Goal: Contribute content

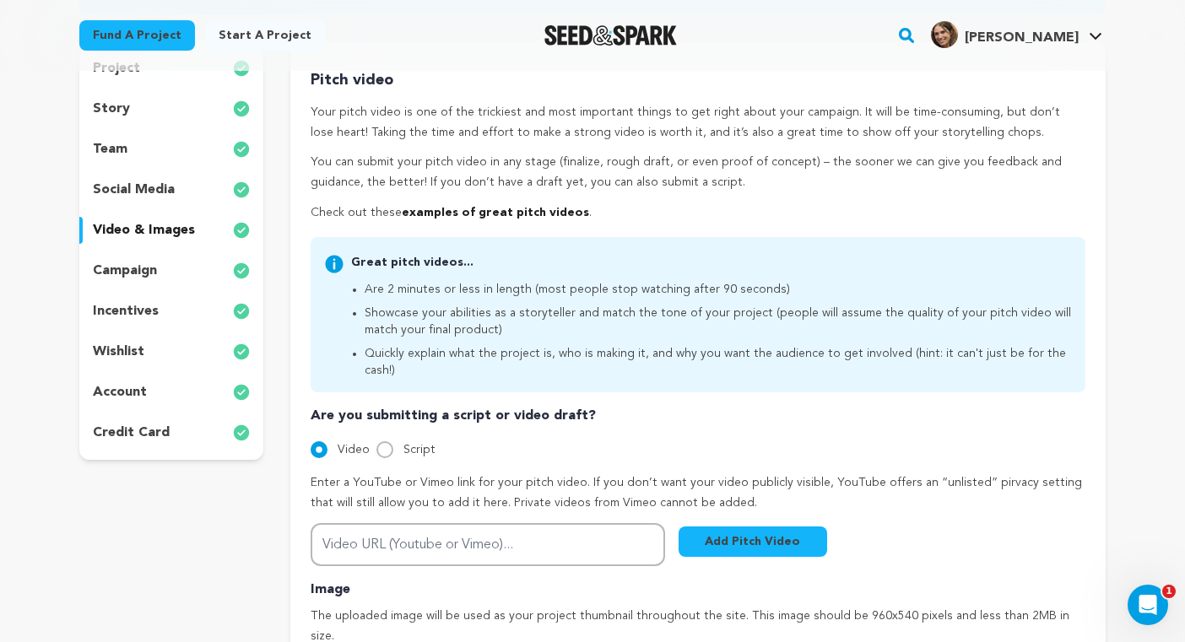
click at [156, 111] on div "story" at bounding box center [171, 108] width 184 height 27
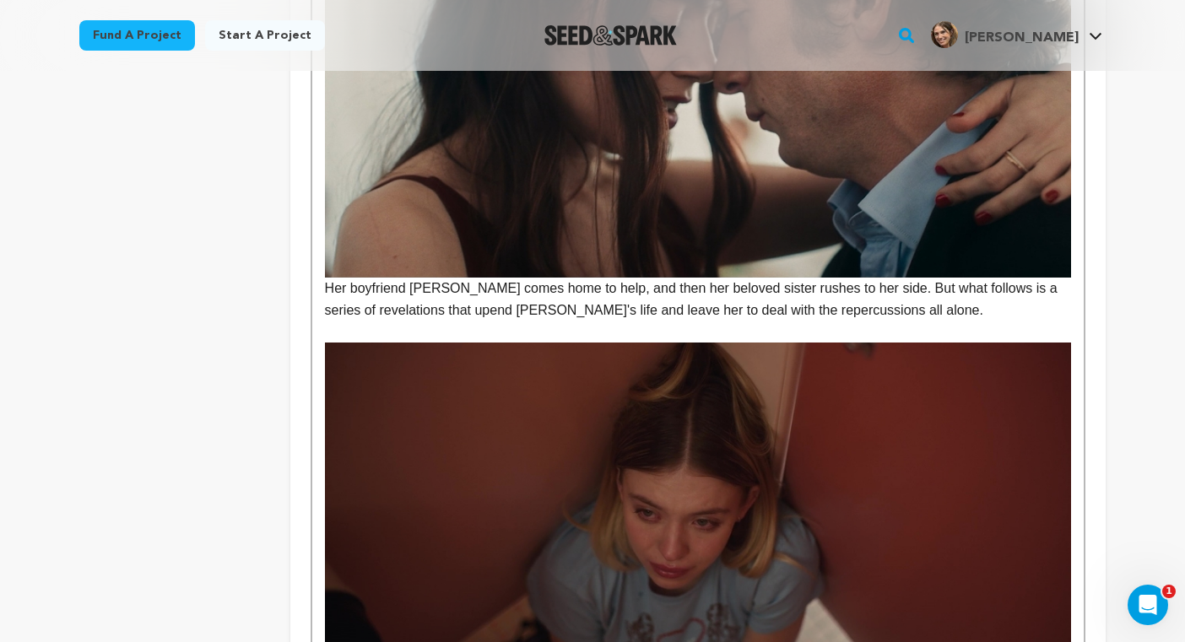
scroll to position [1562, 0]
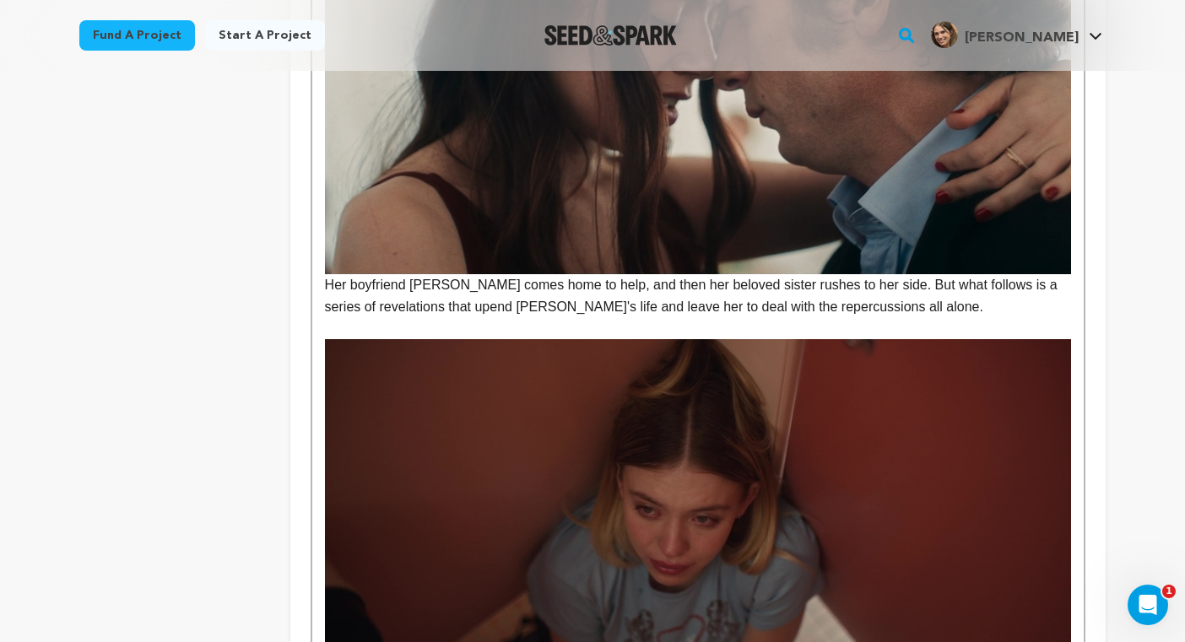
click at [575, 291] on p "Her boyfriend [PERSON_NAME] comes home to help, and then her beloved sister rus…" at bounding box center [698, 94] width 746 height 447
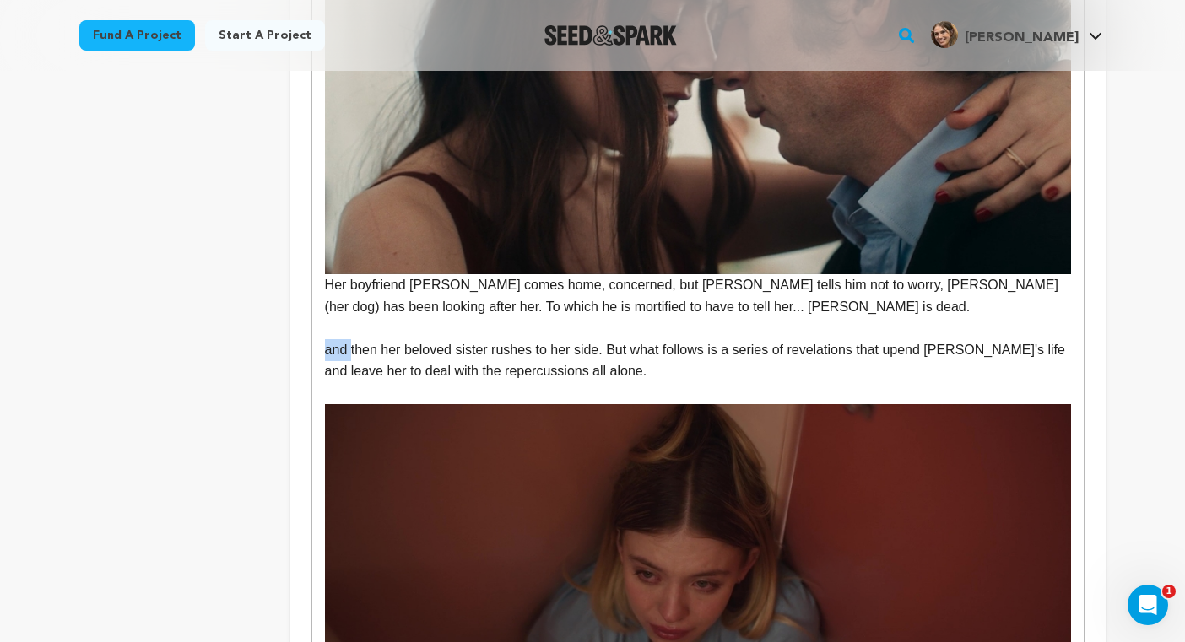
drag, startPoint x: 353, startPoint y: 355, endPoint x: 322, endPoint y: 355, distance: 30.4
click at [471, 353] on p "Then her beloved sister rushes to her side. But what follows is a series of rev…" at bounding box center [698, 360] width 746 height 43
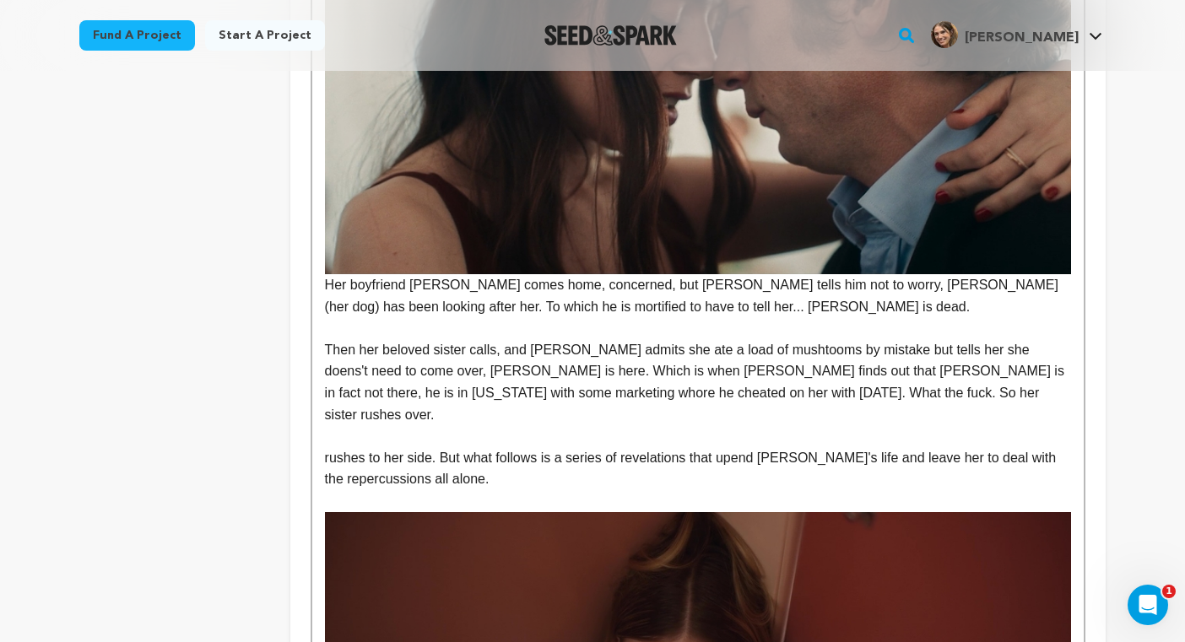
click at [782, 390] on p "Then her beloved sister calls, and [PERSON_NAME] admits she ate a load of musht…" at bounding box center [698, 382] width 746 height 86
click at [723, 425] on p at bounding box center [698, 436] width 746 height 22
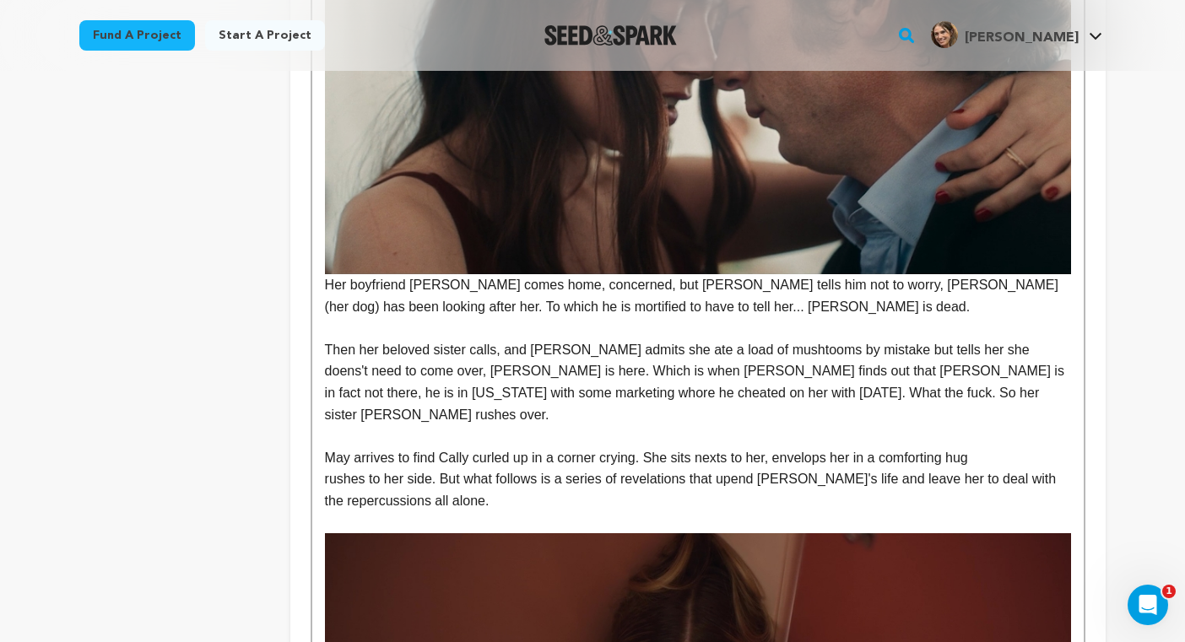
click at [731, 447] on p "May arrives to find Cally curled up in a corner crying. She sits nexts to her, …" at bounding box center [698, 458] width 746 height 22
click at [977, 447] on p "May arrives to find Cally curled up in a corner, crying. She sits next to her, …" at bounding box center [698, 458] width 746 height 22
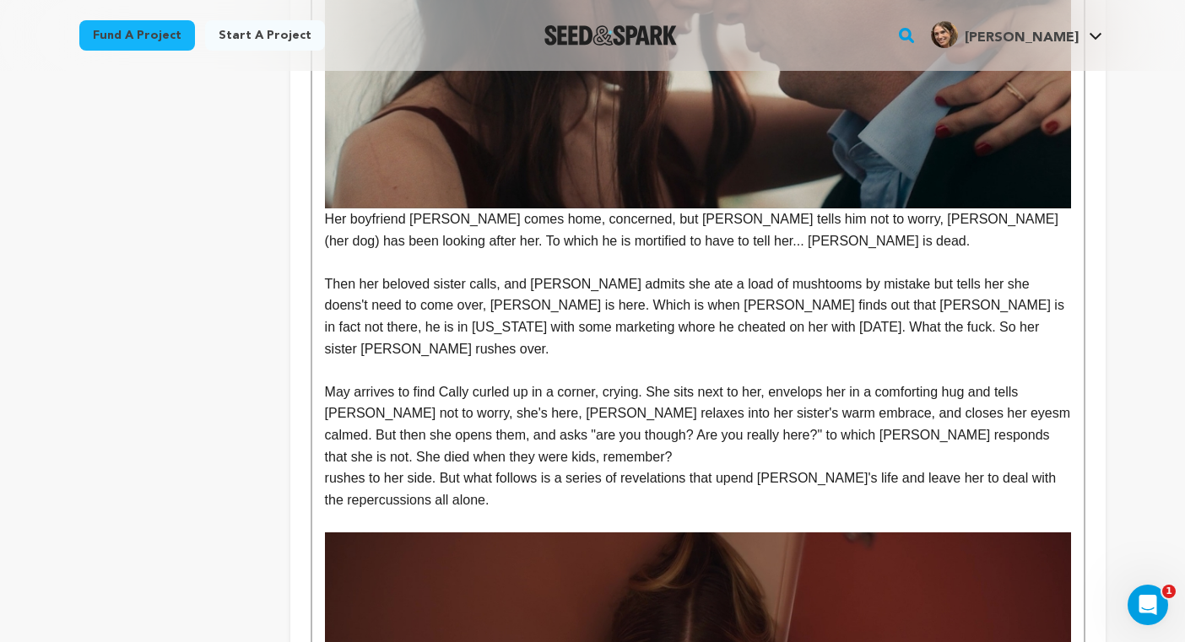
scroll to position [1659, 0]
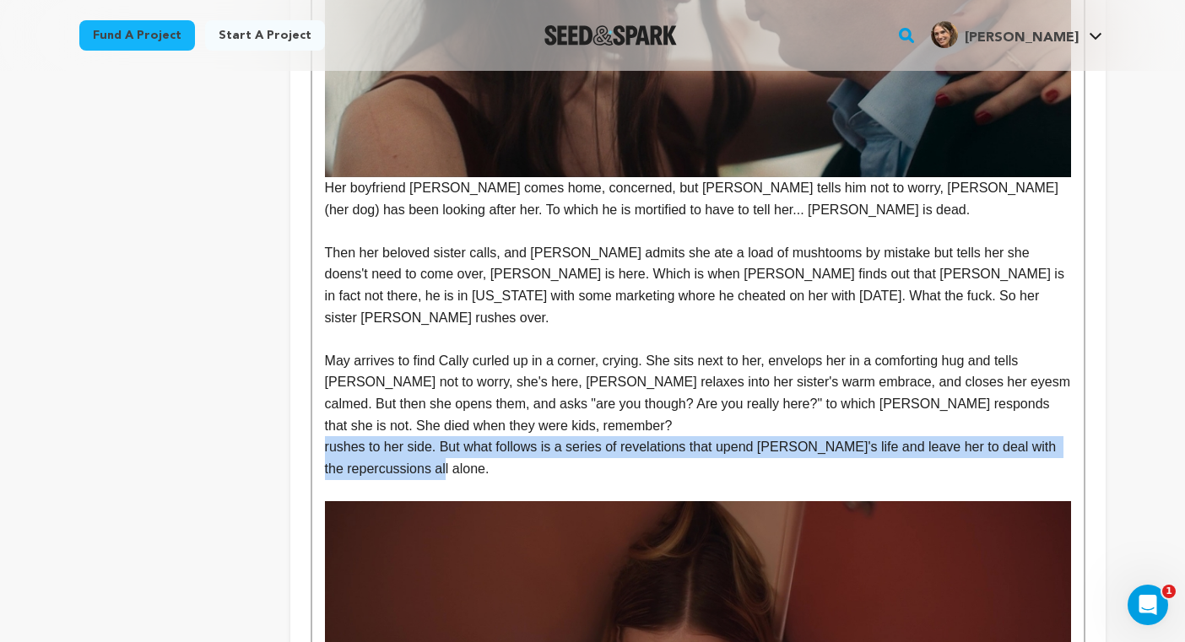
drag, startPoint x: 505, startPoint y: 451, endPoint x: 301, endPoint y: 424, distance: 205.2
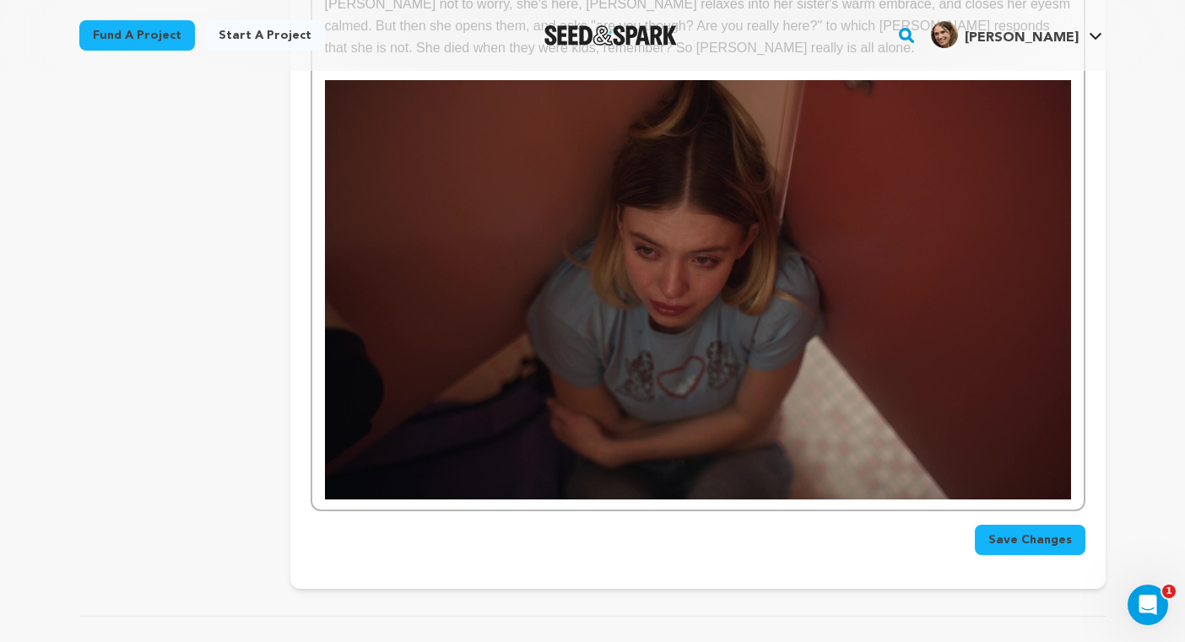
scroll to position [2065, 0]
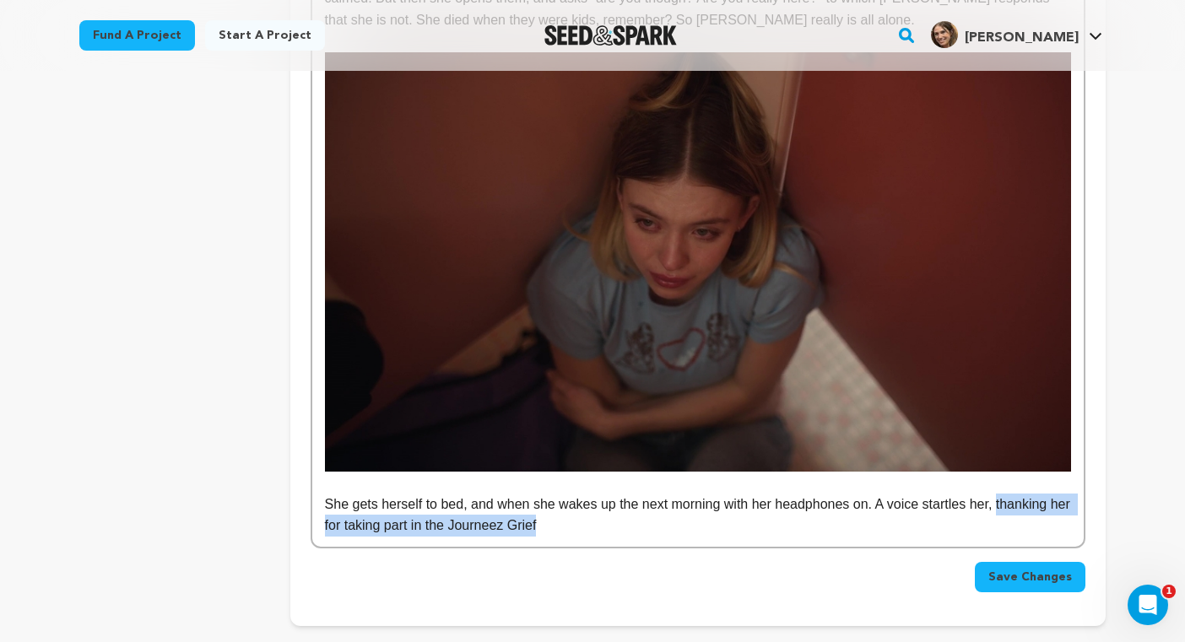
drag, startPoint x: 592, startPoint y: 512, endPoint x: 1008, endPoint y: 492, distance: 416.6
click at [1008, 494] on p "She gets herself to bed, and when she wakes up the next morning with her headph…" at bounding box center [698, 515] width 746 height 43
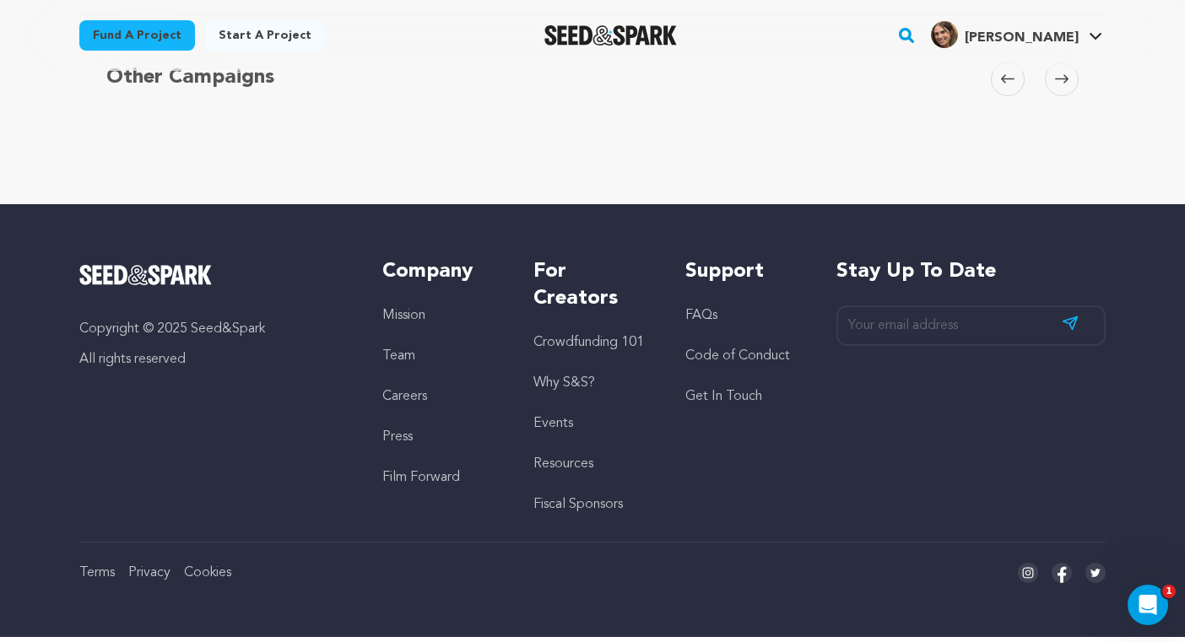
scroll to position [2363, 0]
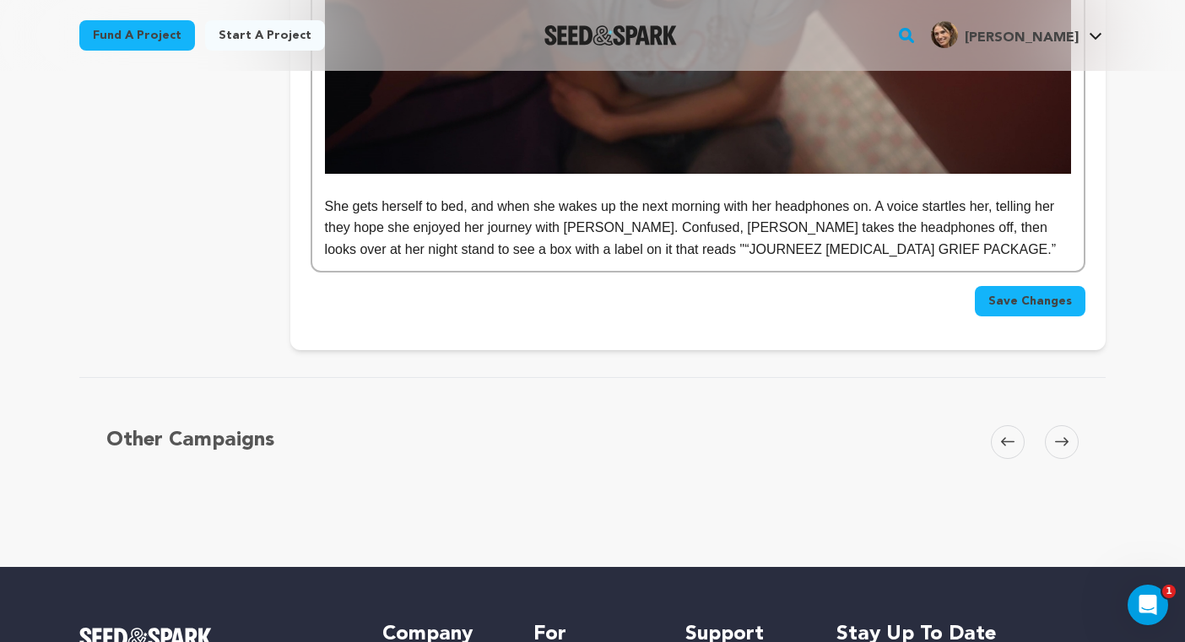
click at [615, 230] on p "She gets herself to bed, and when she wakes up the next morning with her headph…" at bounding box center [698, 228] width 746 height 65
click at [881, 226] on p "She gets herself to bed, and when she wakes up the next morning with her headph…" at bounding box center [698, 228] width 746 height 65
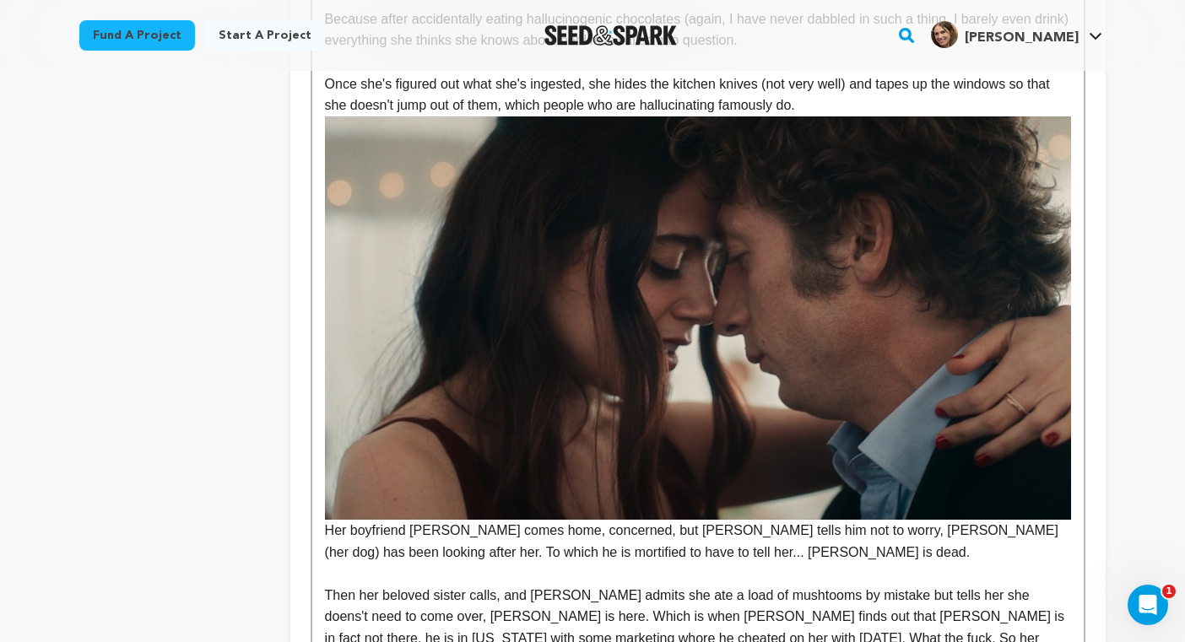
scroll to position [1317, 0]
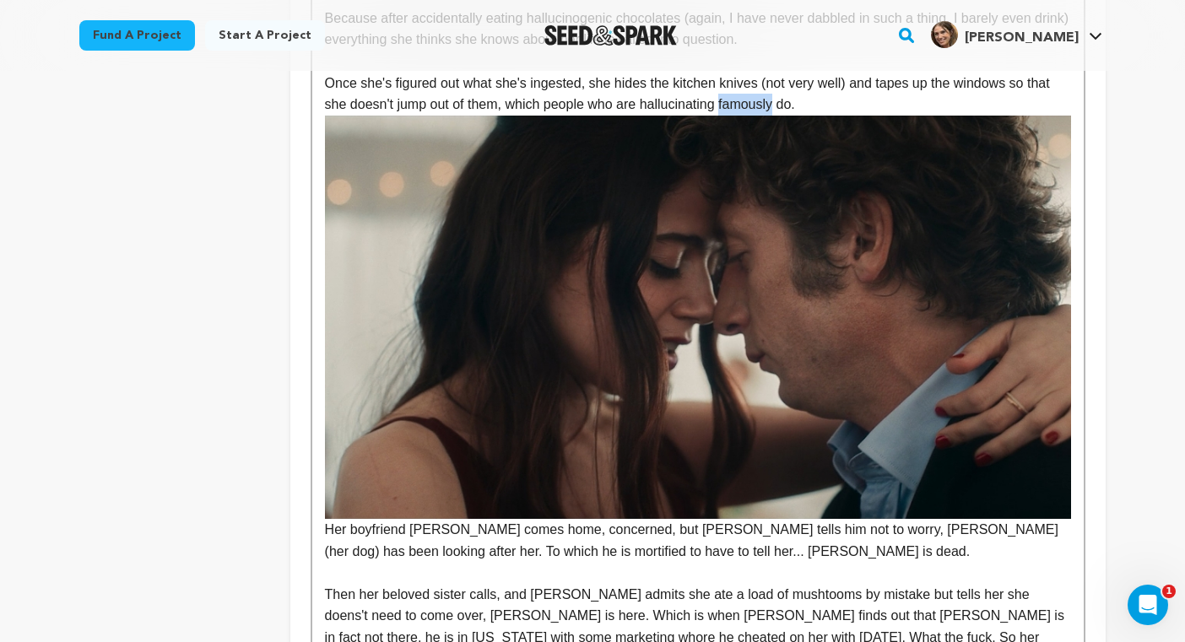
drag, startPoint x: 783, startPoint y: 105, endPoint x: 729, endPoint y: 106, distance: 54.0
click at [729, 106] on span "Once she's figured out what she's ingested, she hides the kitchen knives (not v…" at bounding box center [689, 94] width 729 height 36
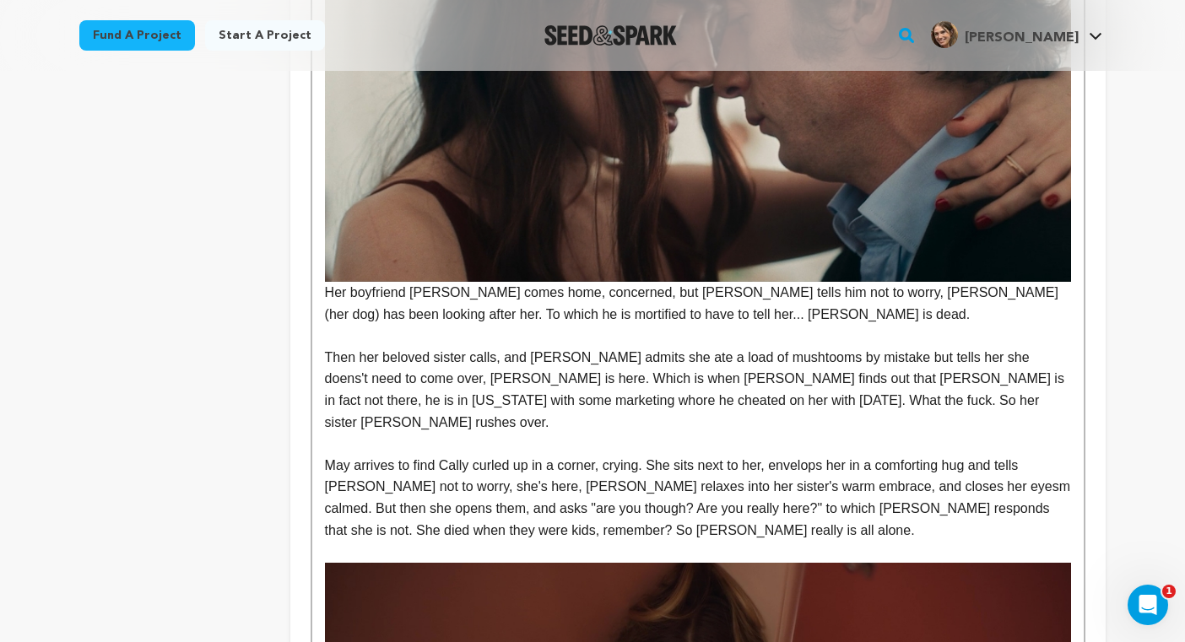
scroll to position [1557, 0]
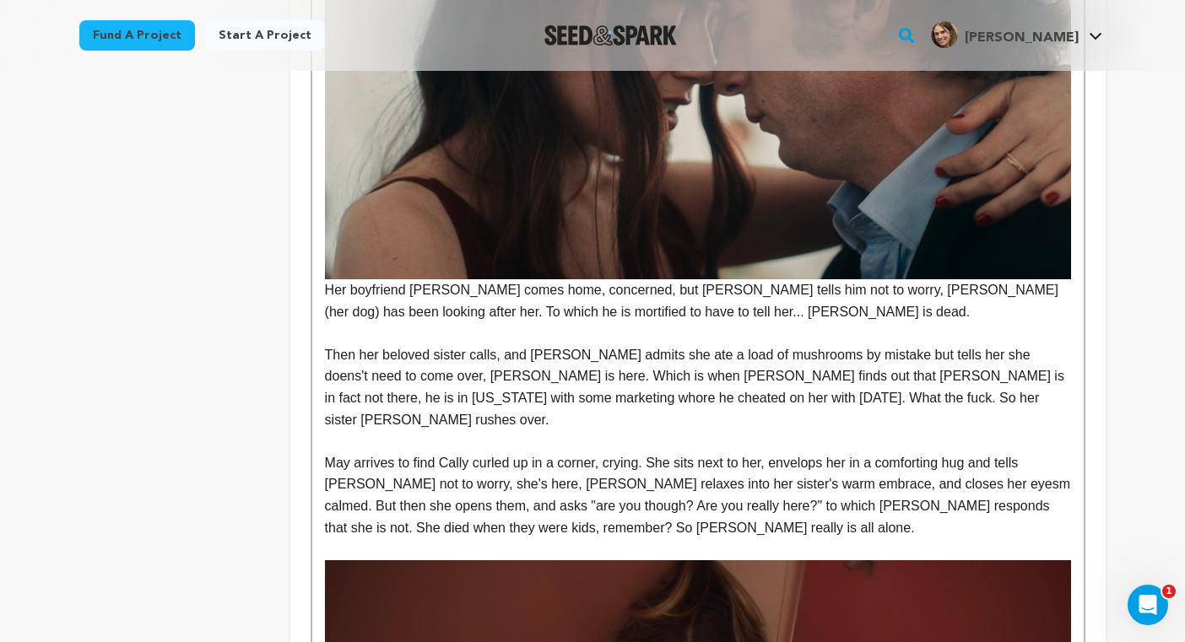
click at [610, 360] on p "Then her beloved sister calls, and [PERSON_NAME] admits she ate a load of mushr…" at bounding box center [698, 387] width 746 height 86
click at [884, 353] on p "Then her beloved sister calls, and [PERSON_NAME] admits that she ate a load of …" at bounding box center [698, 387] width 746 height 86
click at [473, 360] on p "Then her beloved sister calls, and [PERSON_NAME] admits that she ate a load of …" at bounding box center [698, 387] width 746 height 86
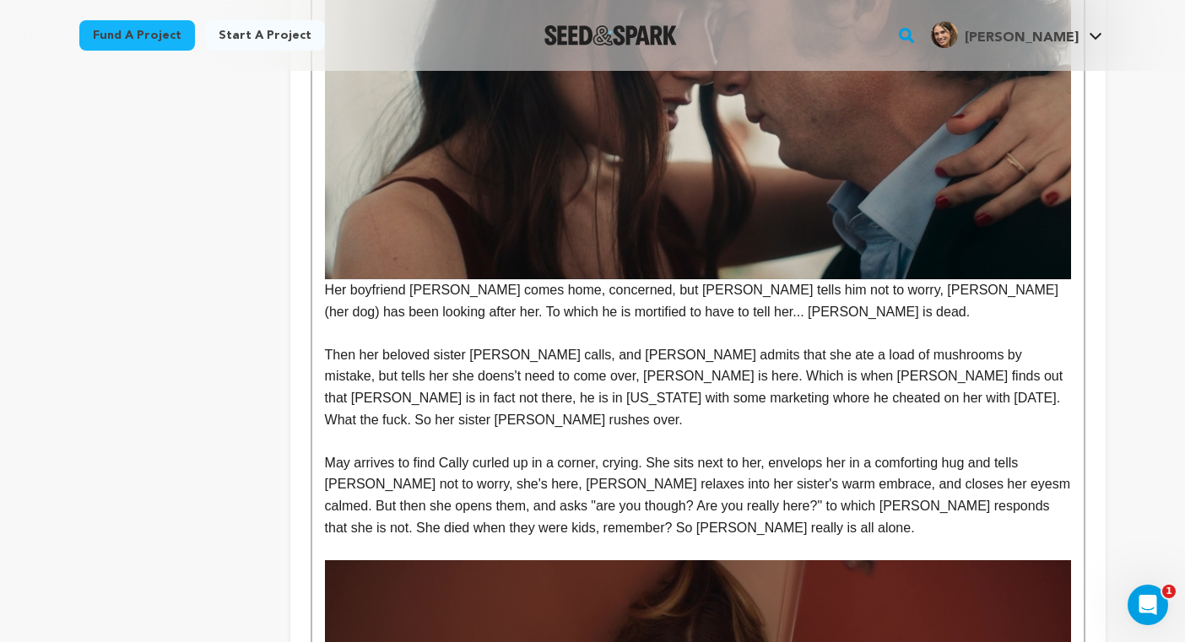
click at [990, 357] on p "Then her beloved sister [PERSON_NAME] calls, and [PERSON_NAME] admits that she …" at bounding box center [698, 387] width 746 height 86
click at [404, 381] on p "Then her beloved sister [PERSON_NAME] calls, and [PERSON_NAME] admits that she …" at bounding box center [698, 387] width 746 height 86
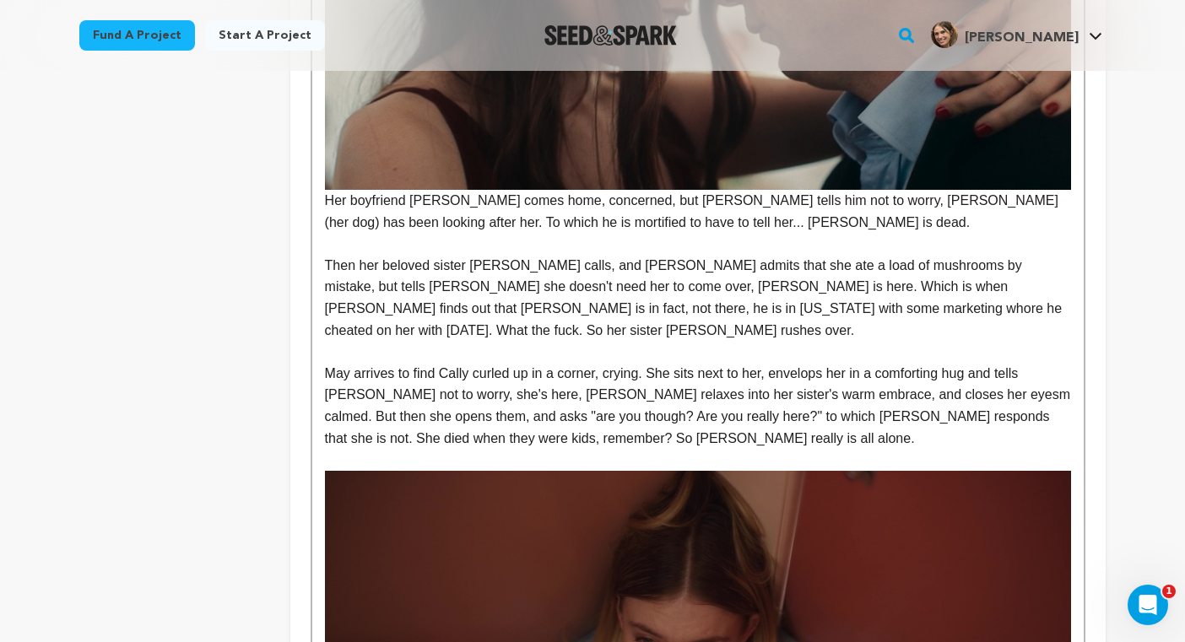
scroll to position [1649, 0]
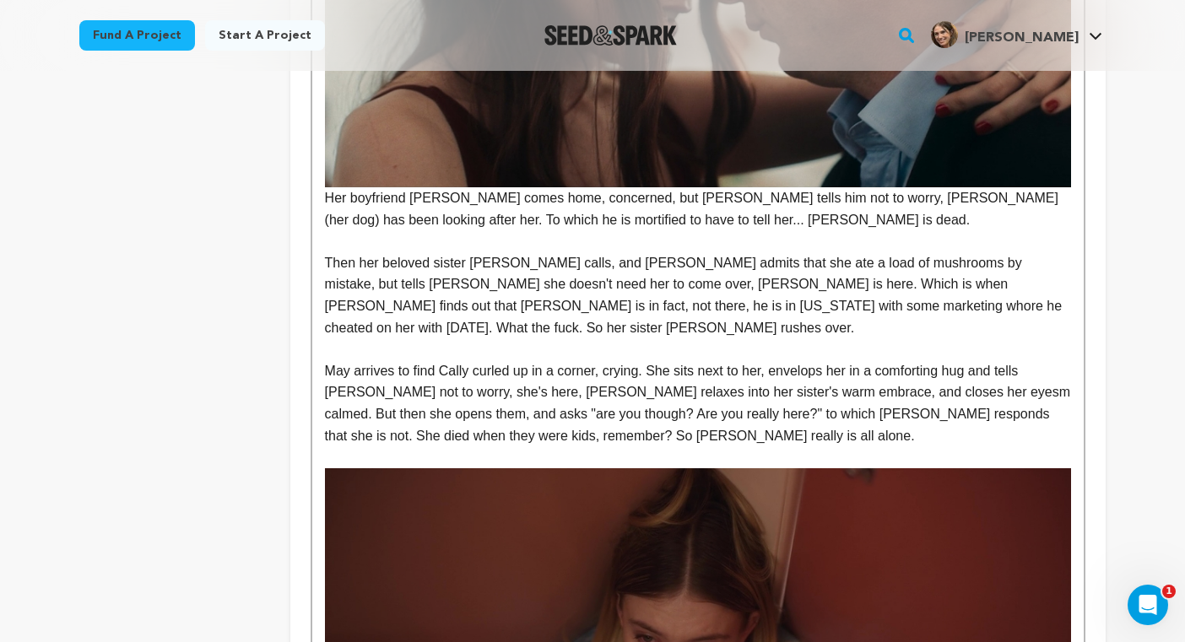
click at [716, 339] on p at bounding box center [698, 350] width 746 height 22
click at [1034, 304] on p "Then her beloved sister [PERSON_NAME] calls, and [PERSON_NAME] admits that she …" at bounding box center [698, 295] width 746 height 86
click at [1036, 307] on p "Then her beloved sister [PERSON_NAME] calls, and [PERSON_NAME] admits that she …" at bounding box center [698, 295] width 746 height 86
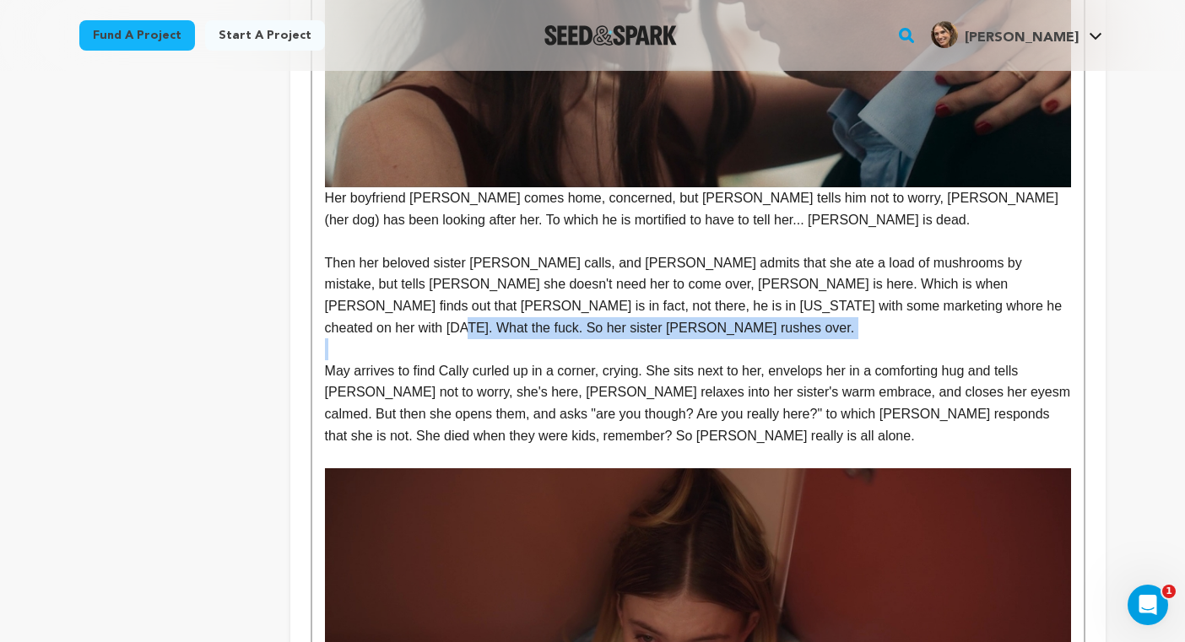
drag, startPoint x: 1036, startPoint y: 307, endPoint x: 1019, endPoint y: 311, distance: 17.2
click at [1019, 311] on p "Then her beloved sister [PERSON_NAME] calls, and [PERSON_NAME] admits that she …" at bounding box center [698, 295] width 746 height 86
click at [1015, 312] on p "Then her beloved sister [PERSON_NAME] calls, and [PERSON_NAME] admits that she …" at bounding box center [698, 295] width 746 height 86
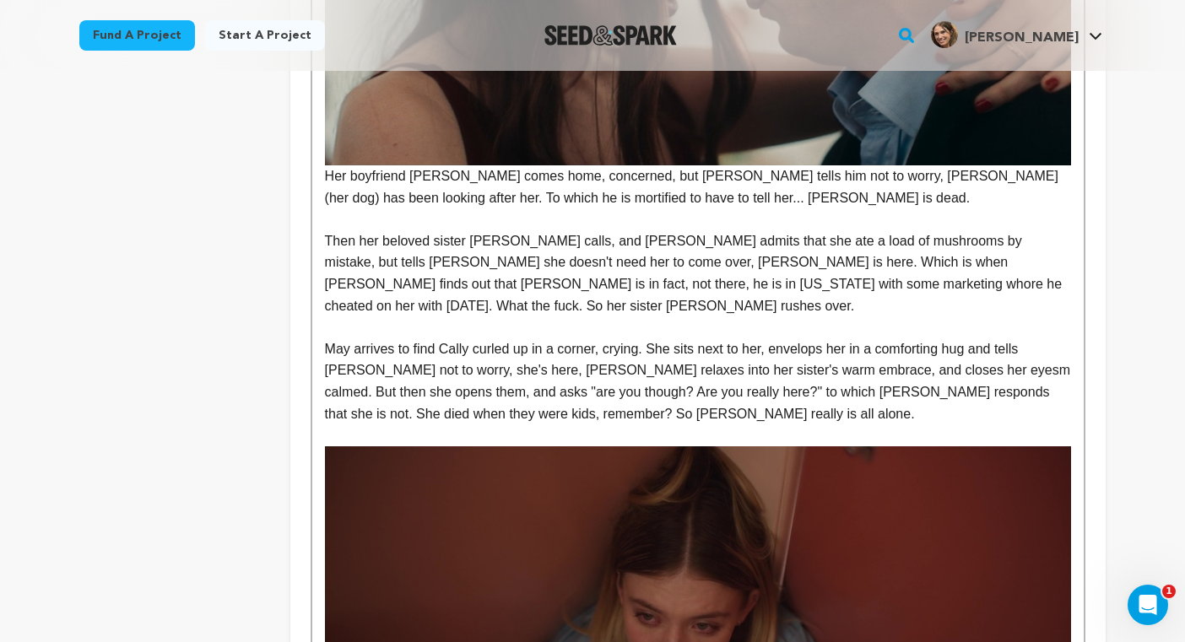
scroll to position [1675, 0]
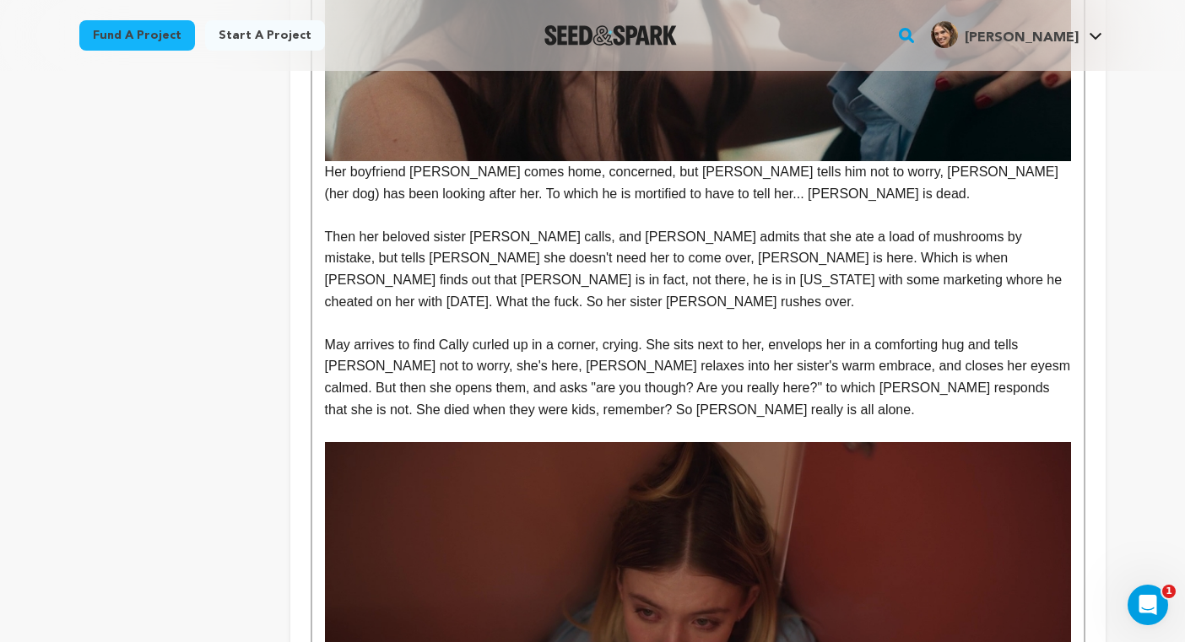
click at [936, 284] on p "Then her beloved sister [PERSON_NAME] calls, and [PERSON_NAME] admits that she …" at bounding box center [698, 269] width 746 height 86
click at [1061, 280] on p "Then her beloved sister [PERSON_NAME] calls, and [PERSON_NAME] admits that she …" at bounding box center [698, 269] width 746 height 86
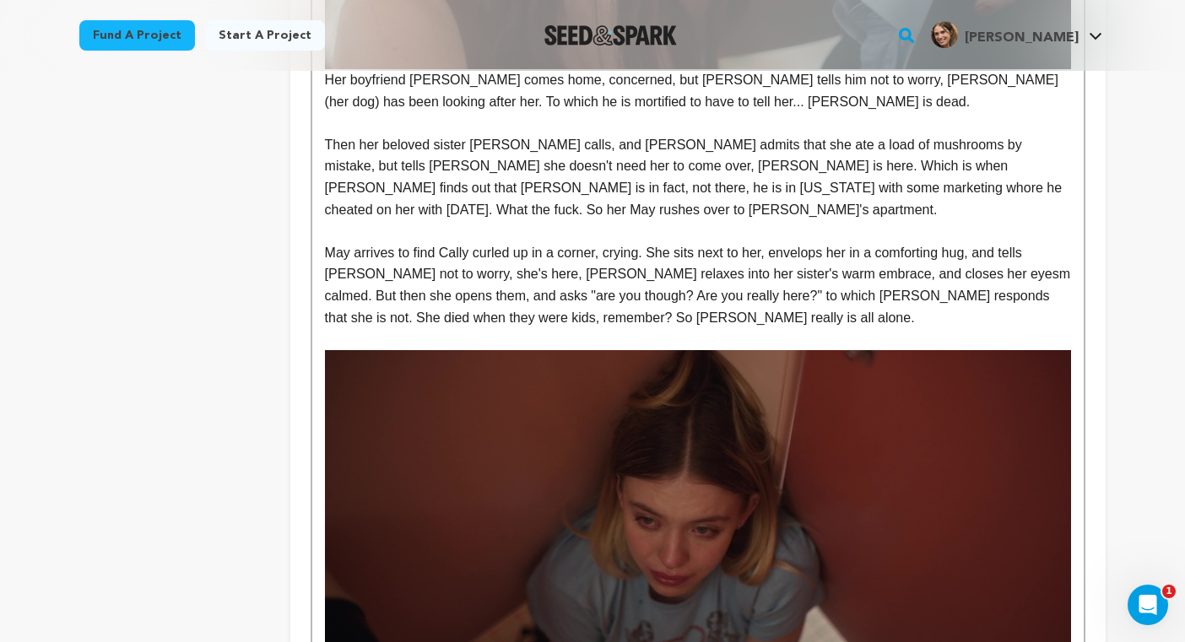
scroll to position [1769, 0]
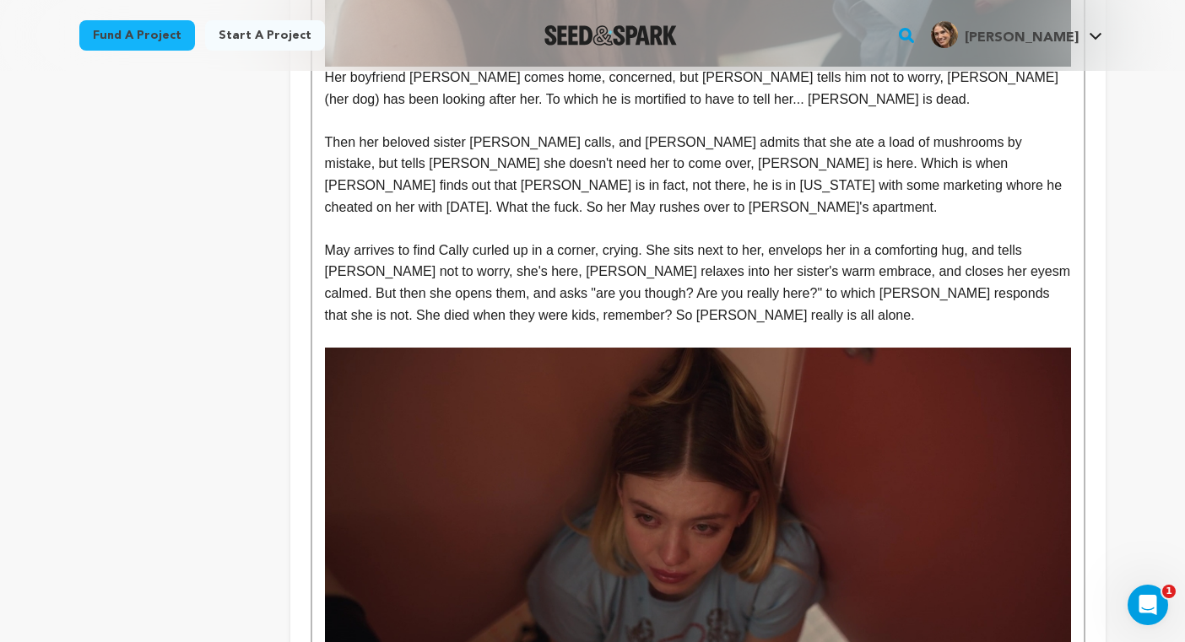
click at [472, 277] on p "May arrives to find Cally curled up in a corner, crying. She sits next to her, …" at bounding box center [698, 283] width 746 height 86
click at [666, 320] on p "May arrives to find Cally curled up in a corner, crying. She sits next to her, …" at bounding box center [698, 283] width 746 height 86
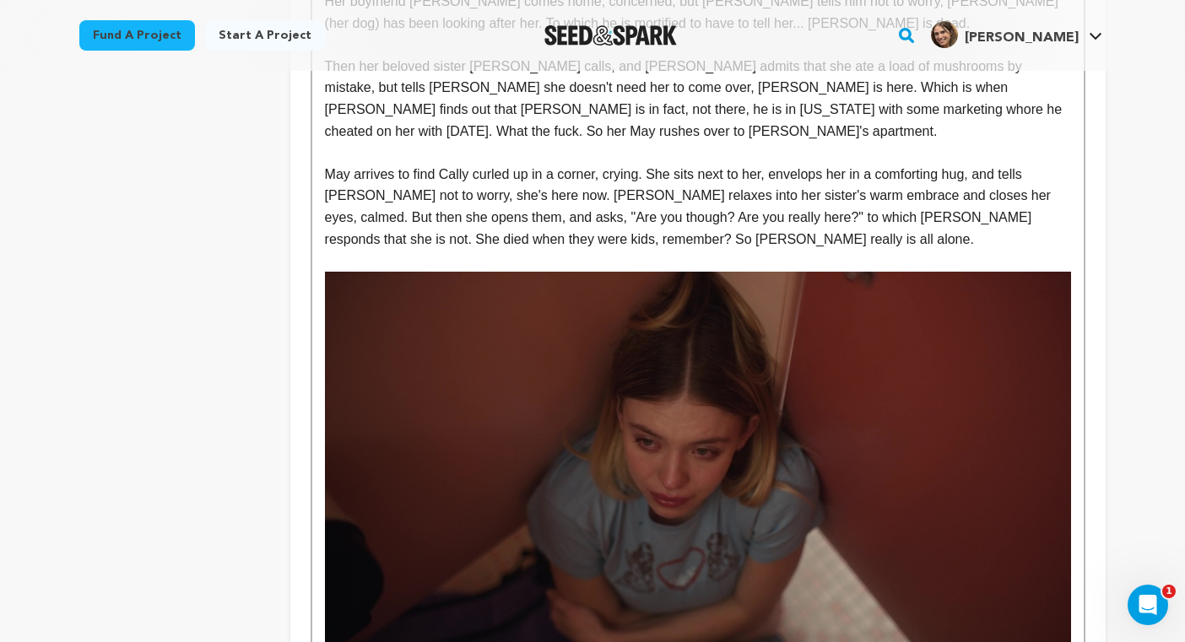
scroll to position [1860, 0]
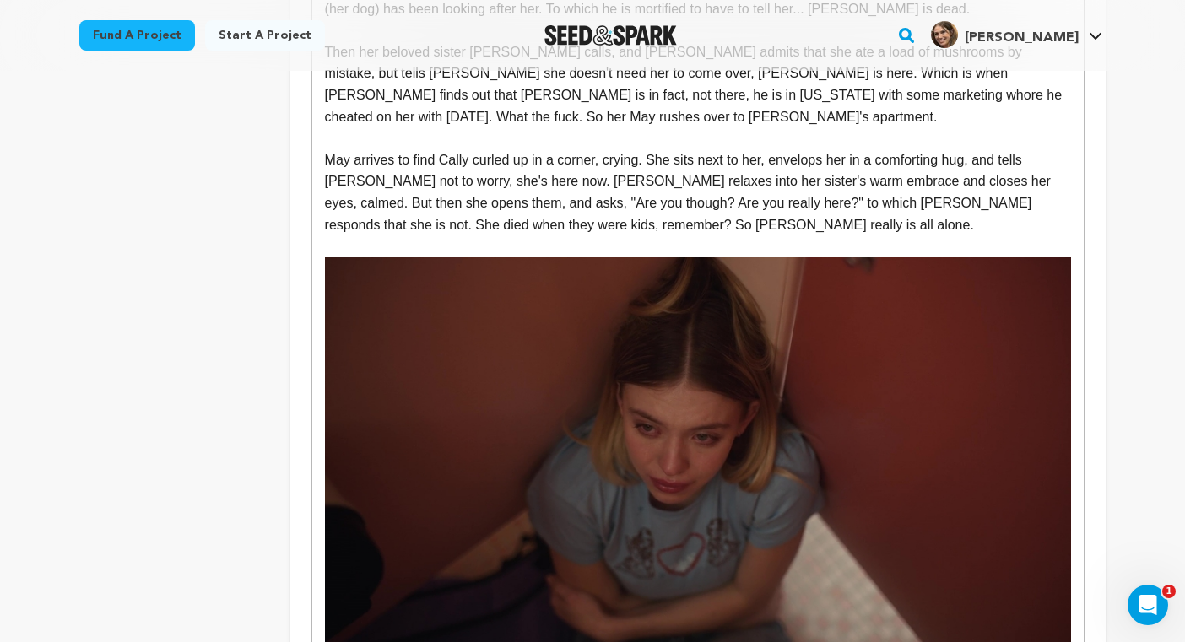
click at [484, 228] on p "May arrives to find Cally curled up in a corner, crying. She sits next to her, …" at bounding box center [698, 192] width 746 height 86
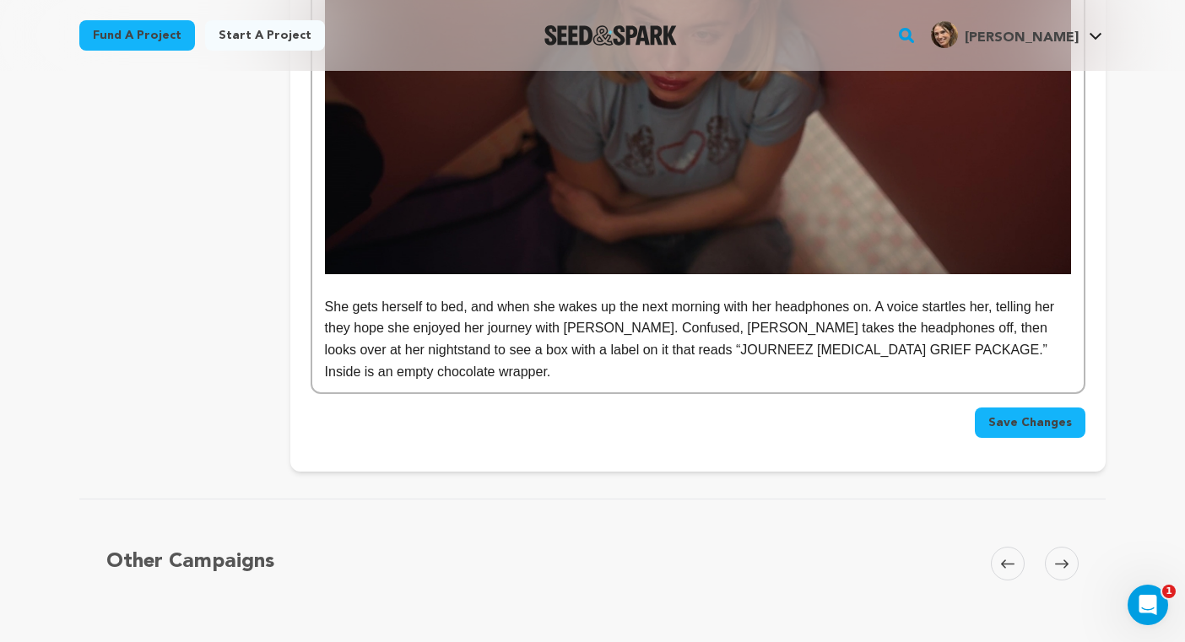
scroll to position [2269, 0]
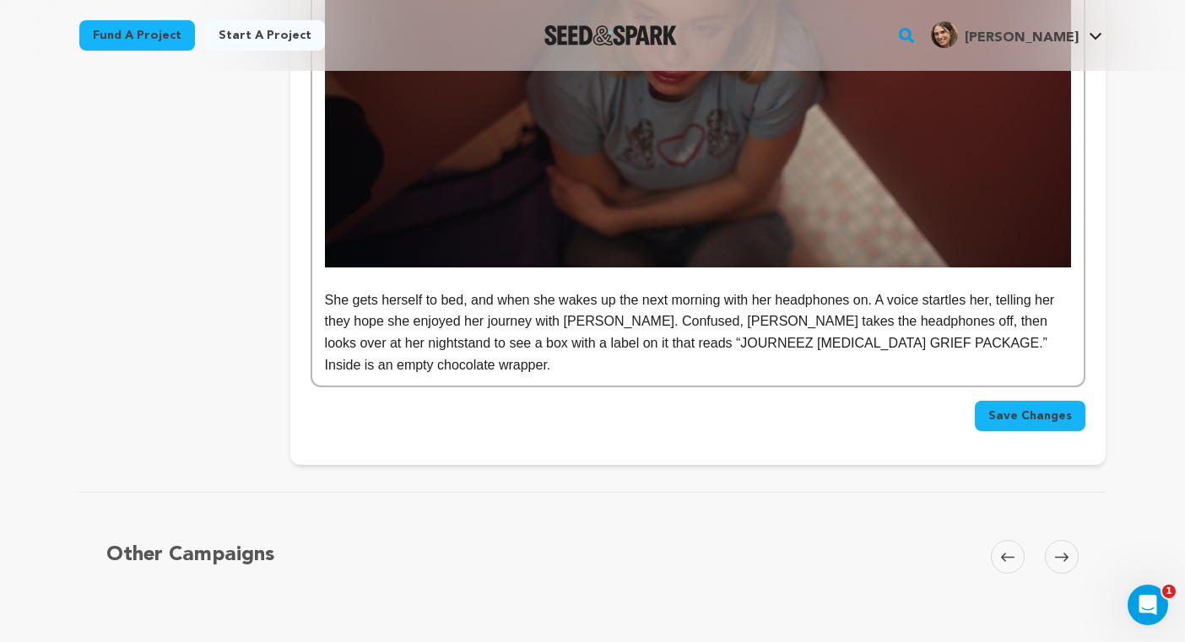
click at [1027, 413] on span "Save Changes" at bounding box center [1031, 416] width 84 height 17
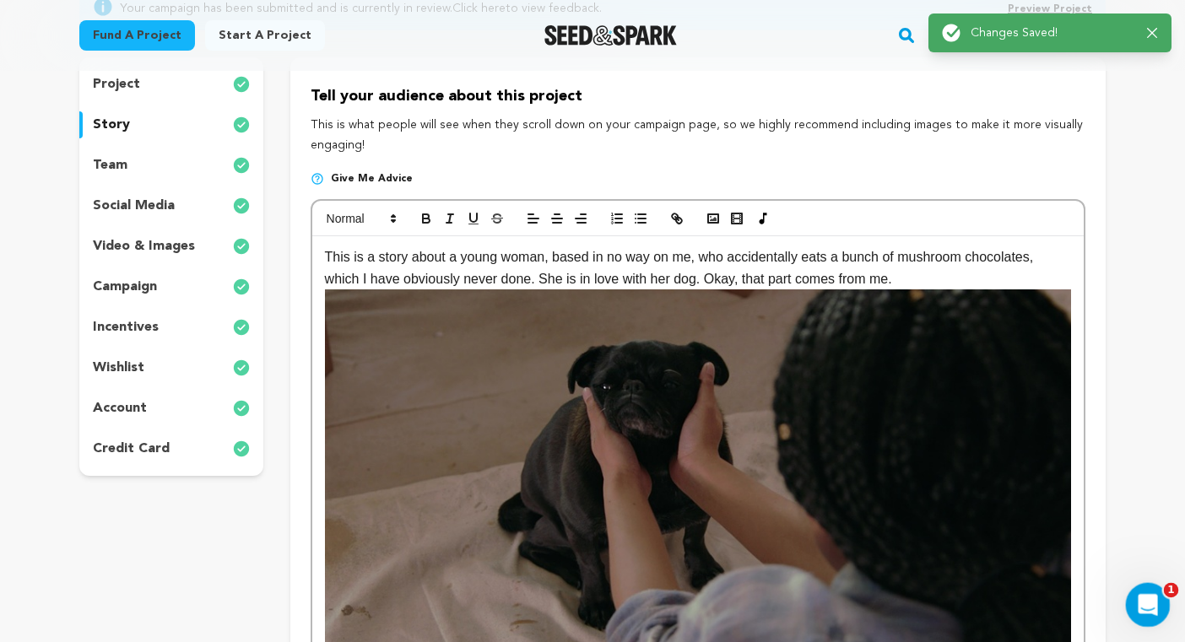
scroll to position [0, 0]
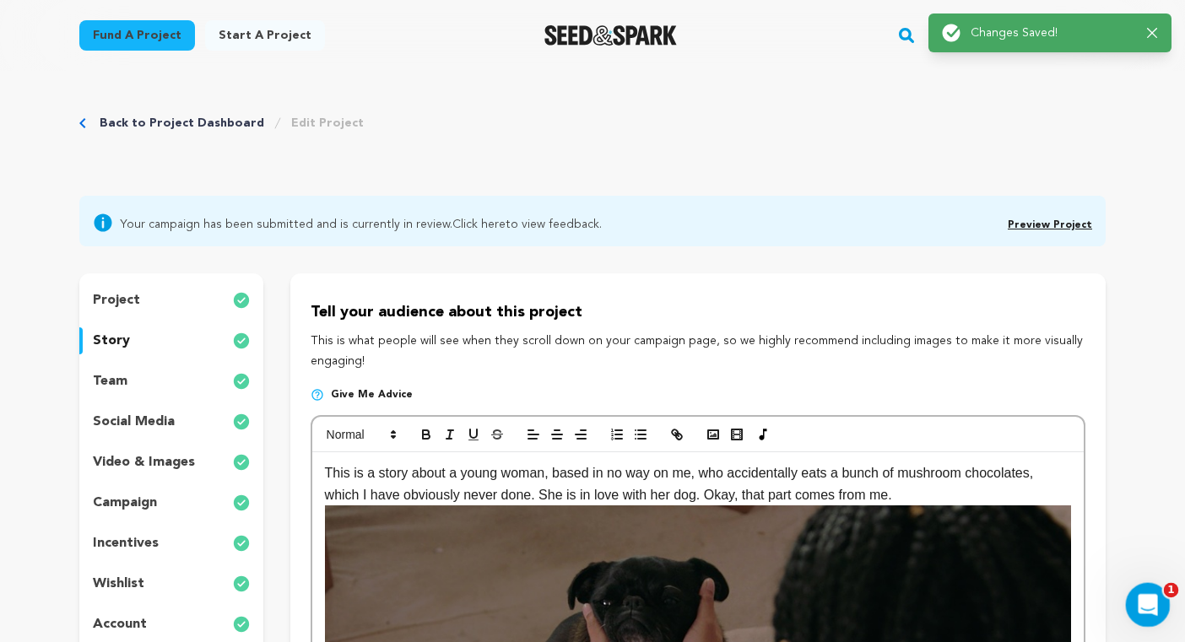
click at [1140, 599] on icon "Open Intercom Messenger" at bounding box center [1146, 603] width 28 height 28
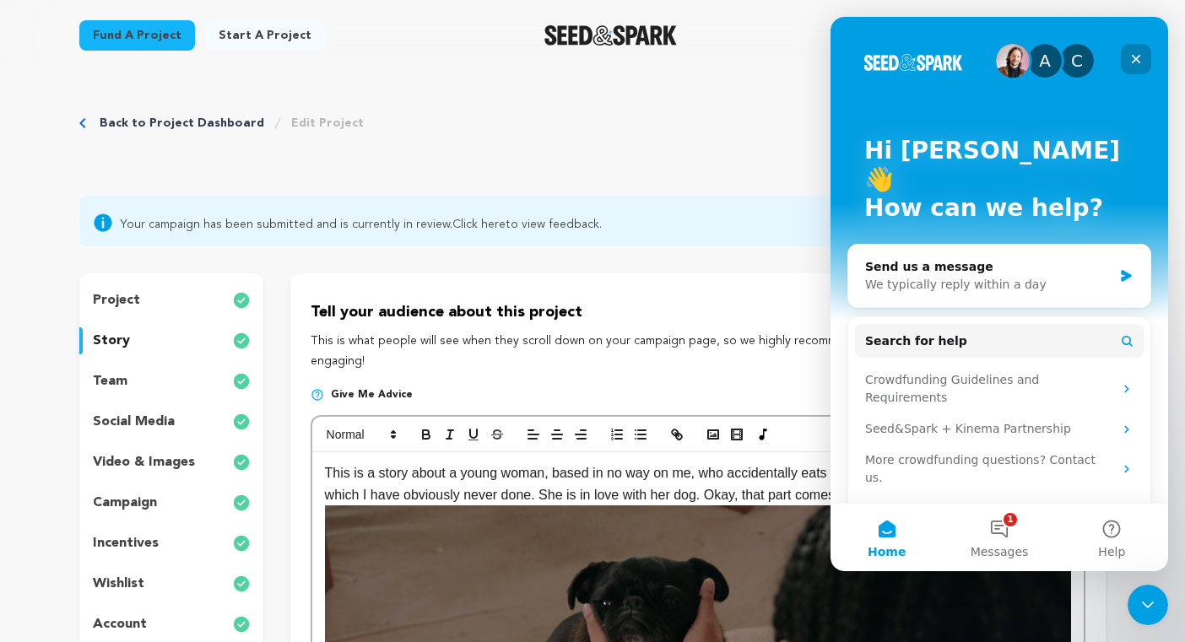
click at [1140, 54] on icon "Close" at bounding box center [1137, 59] width 14 height 14
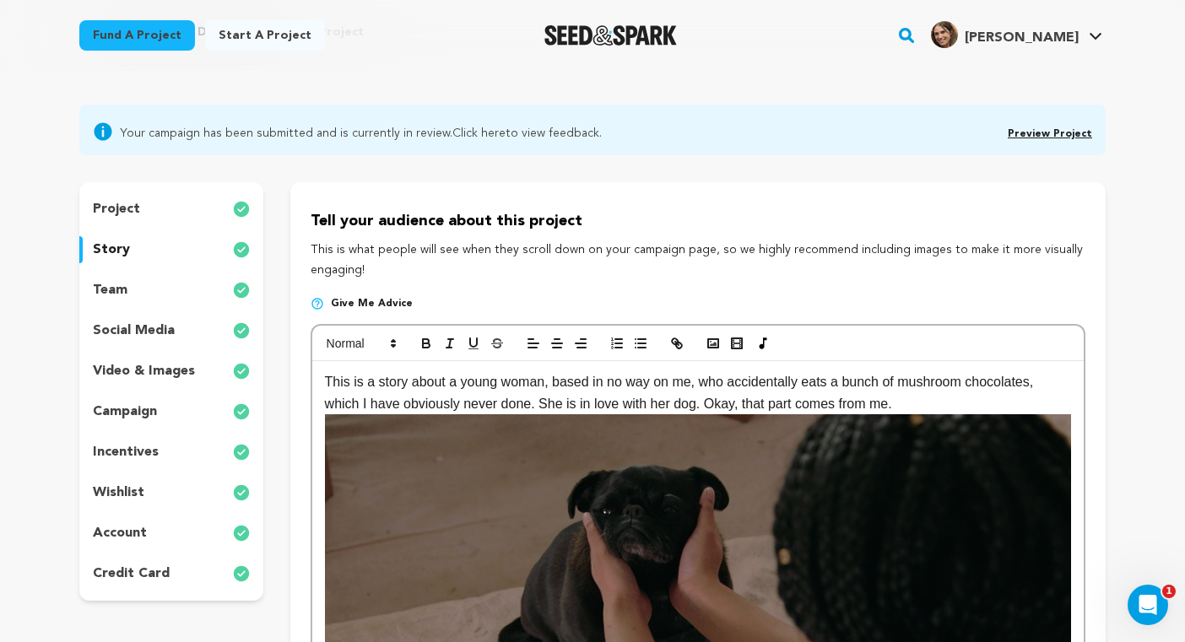
scroll to position [104, 0]
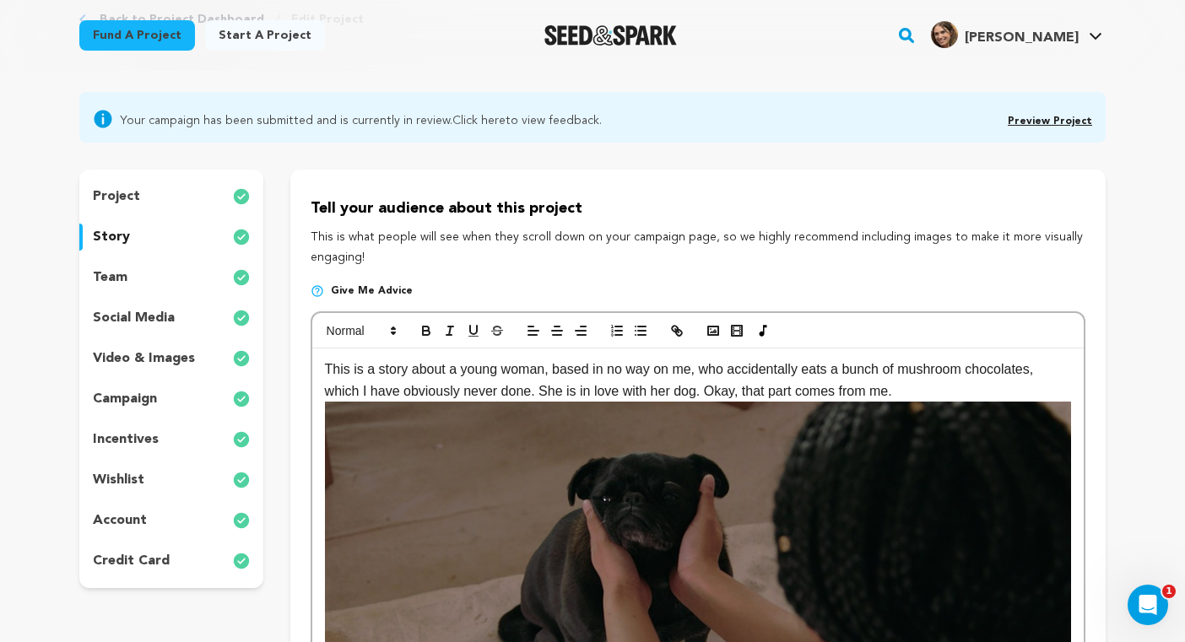
click at [128, 395] on p "campaign" at bounding box center [125, 399] width 64 height 20
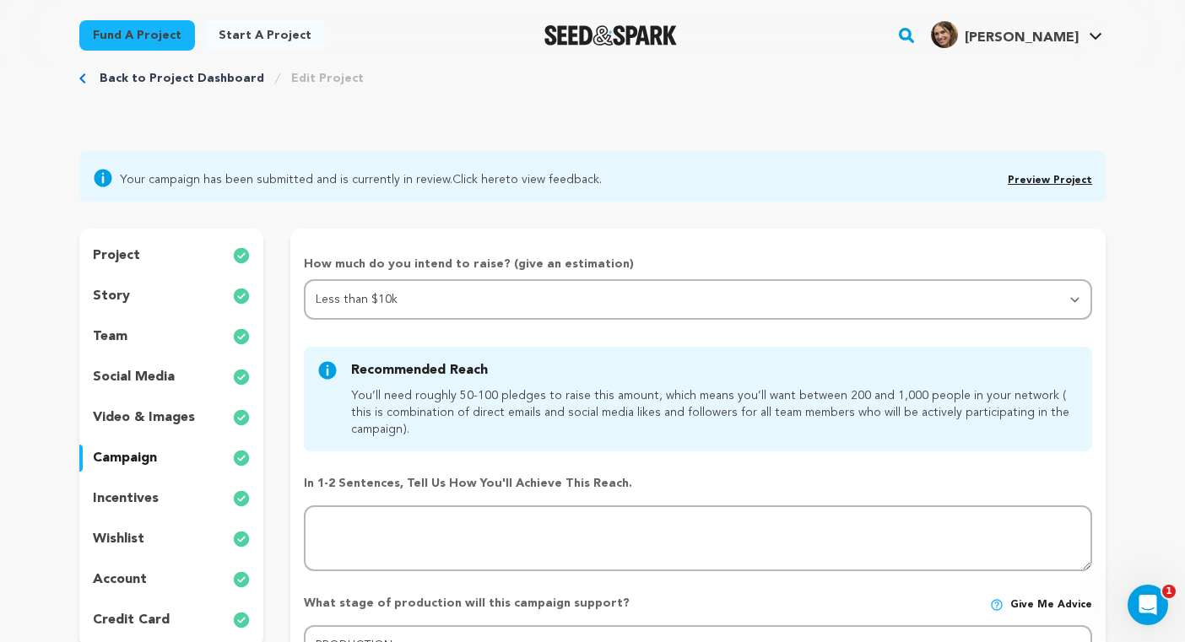
scroll to position [25, 0]
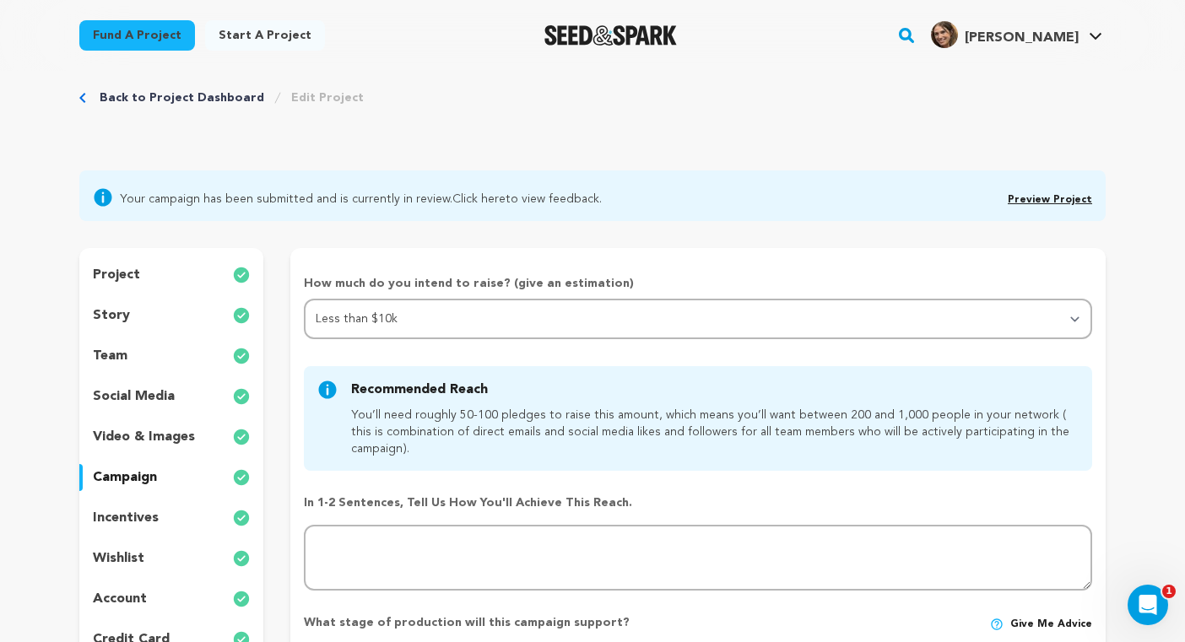
click at [160, 435] on p "video & images" at bounding box center [144, 437] width 102 height 20
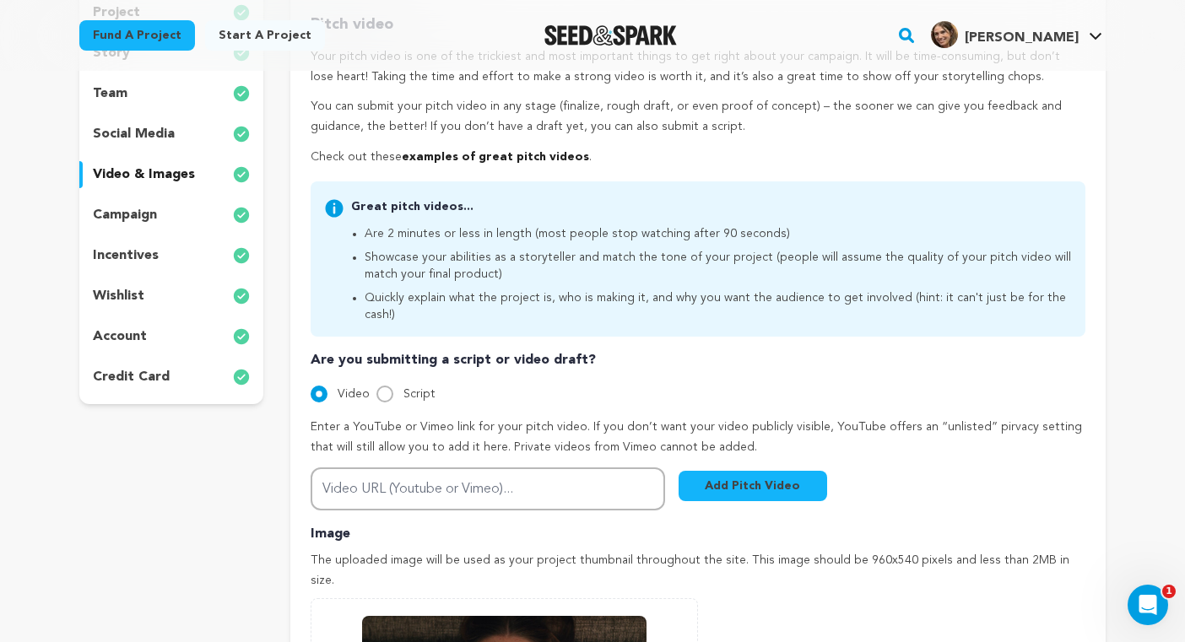
scroll to position [312, 0]
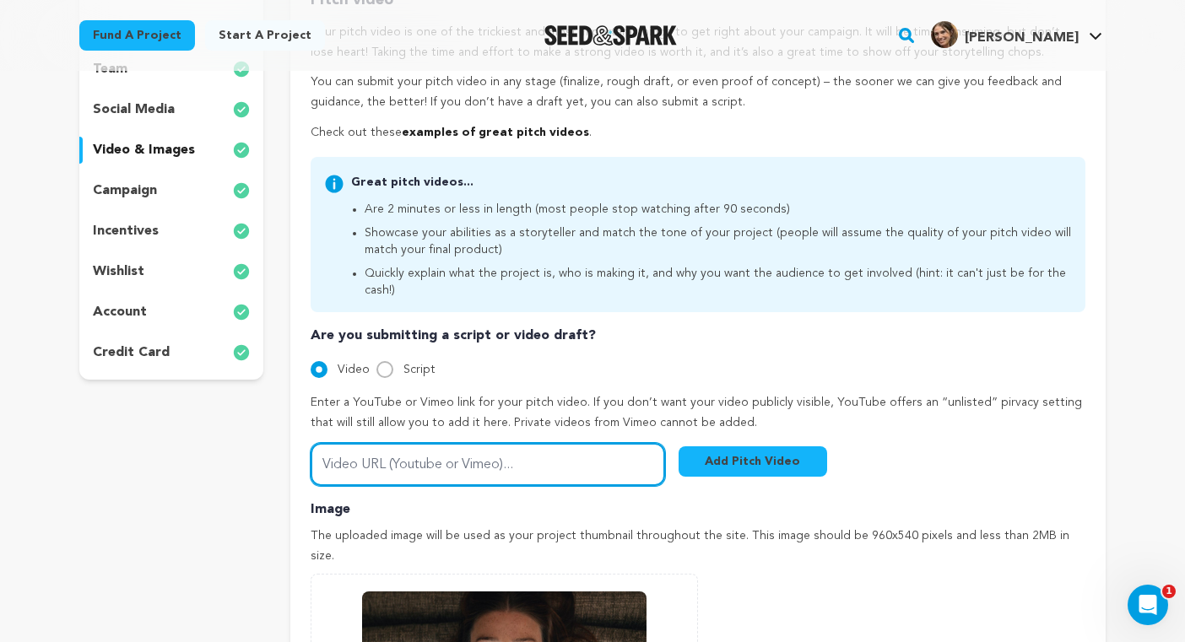
click at [459, 446] on input "Video URL (Youtube or Vimeo)..." at bounding box center [488, 464] width 355 height 43
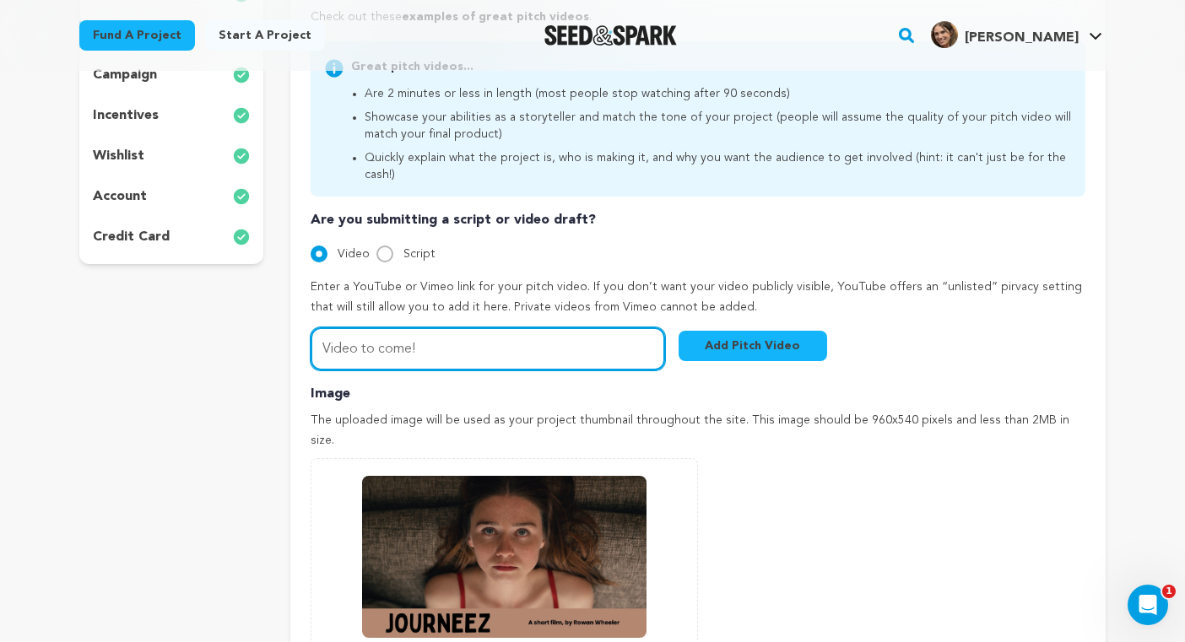
scroll to position [631, 0]
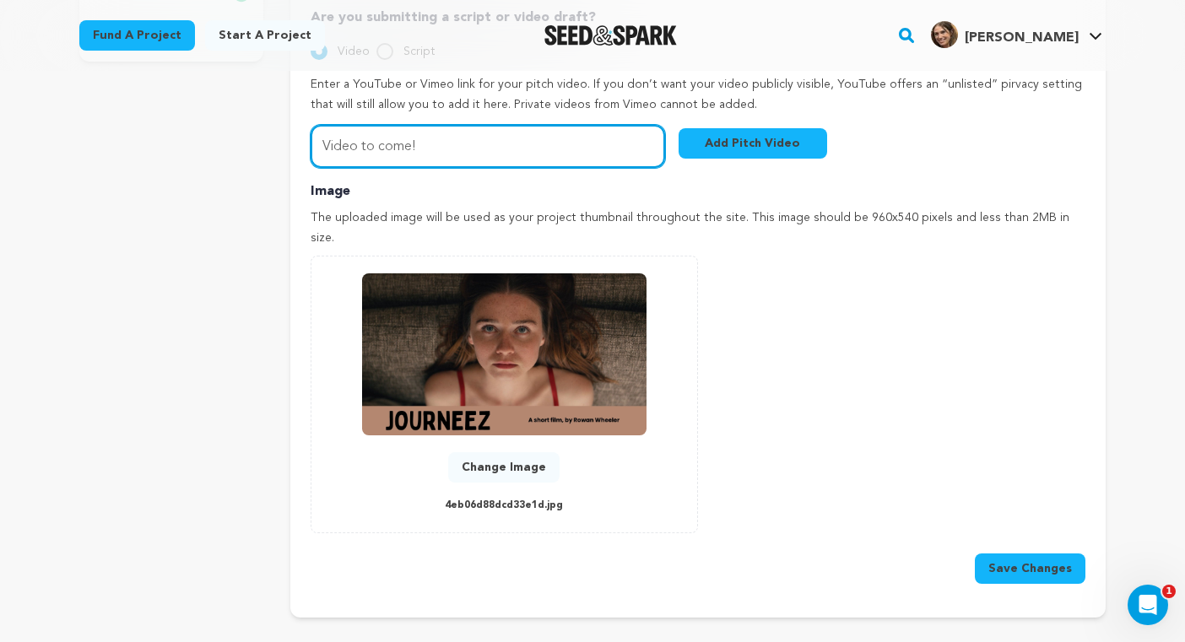
type input "Video to come!"
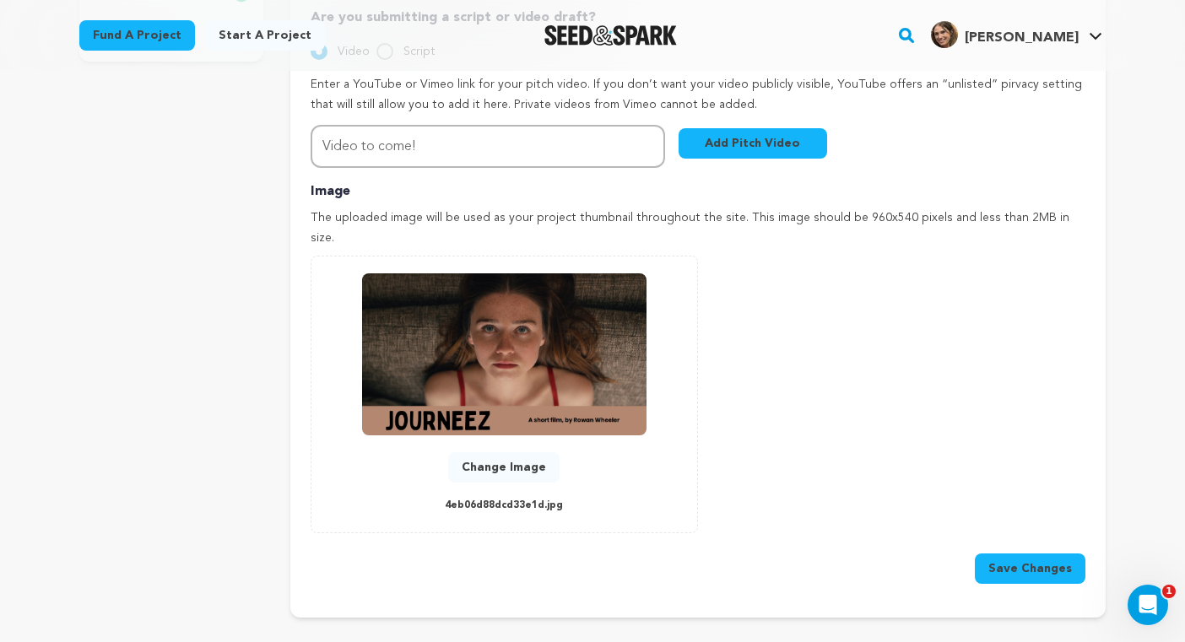
click at [1027, 554] on button "Save Changes" at bounding box center [1030, 569] width 111 height 30
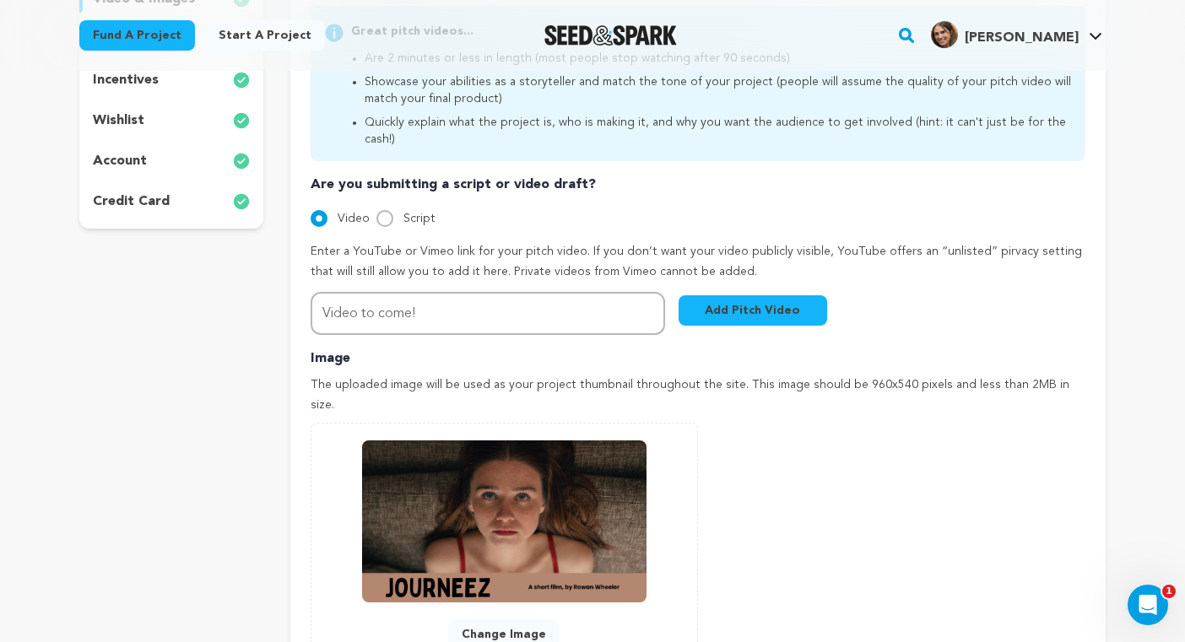
scroll to position [450, 0]
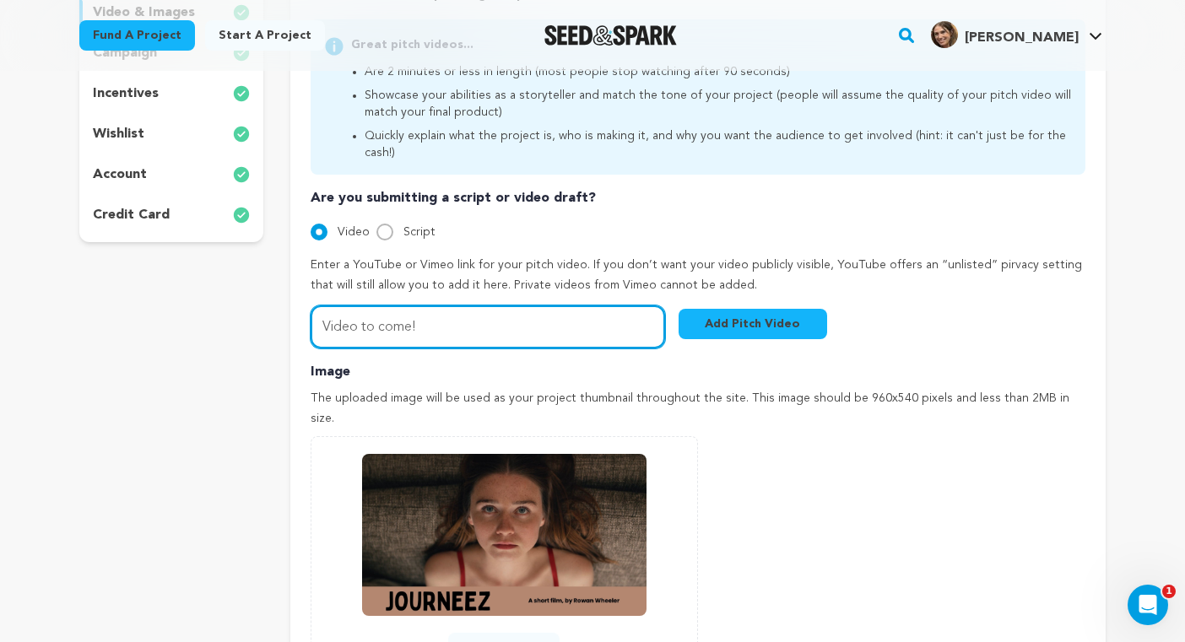
drag, startPoint x: 465, startPoint y: 312, endPoint x: 284, endPoint y: 312, distance: 180.7
click at [284, 312] on div "project story team social media video & images campaign incentives wishlist" at bounding box center [592, 311] width 1027 height 975
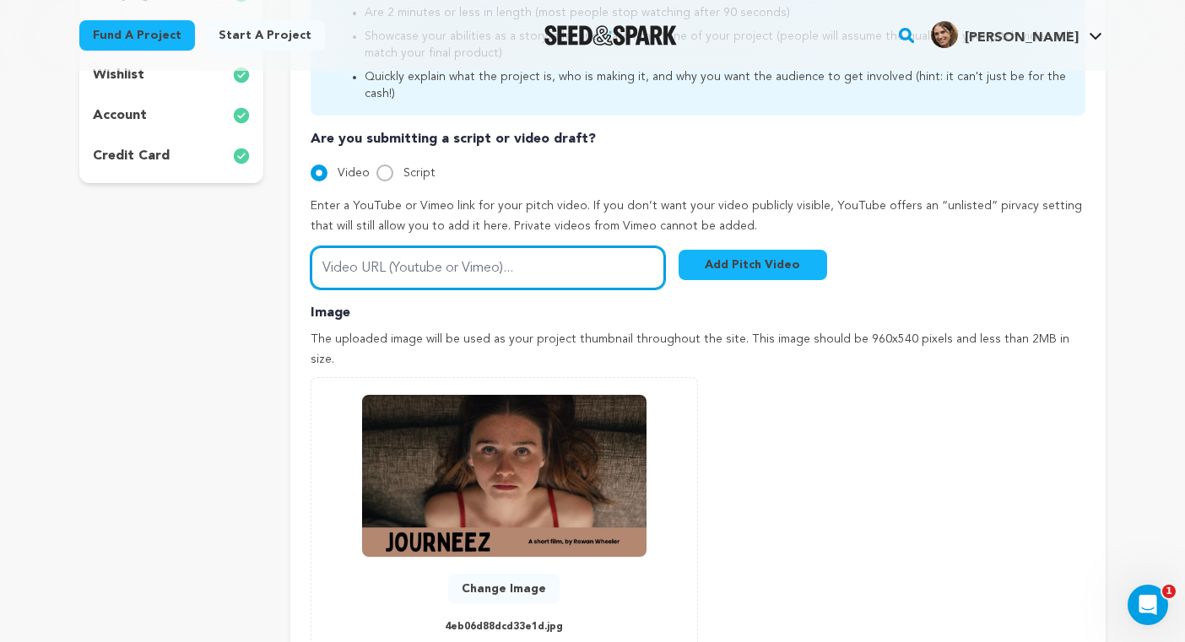
scroll to position [860, 0]
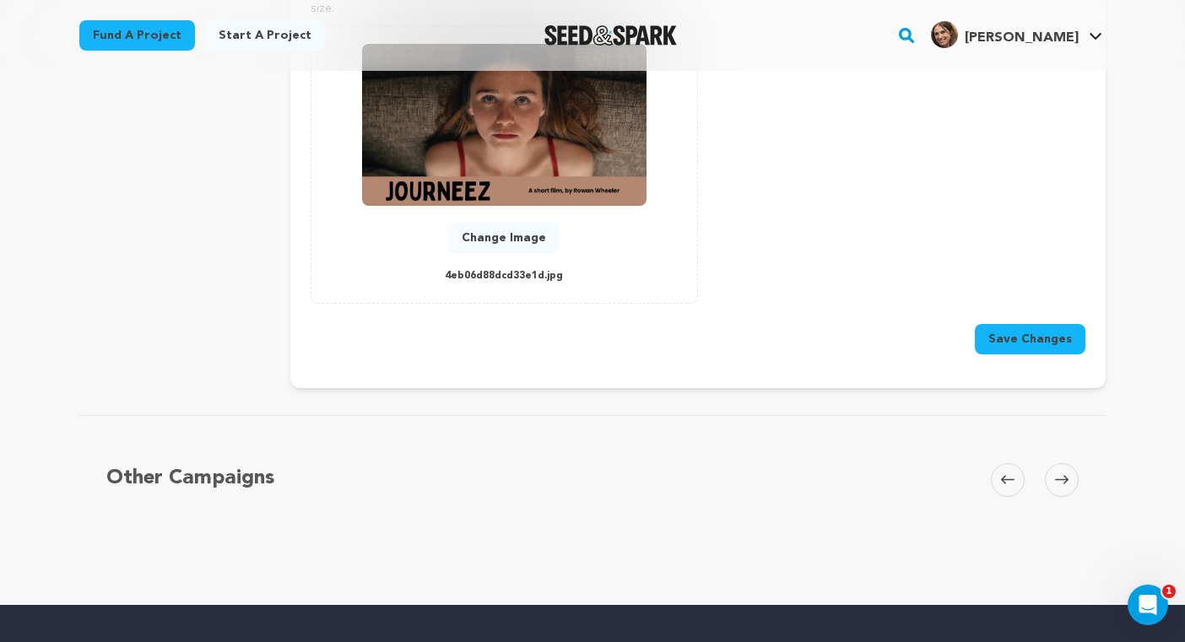
click at [1021, 324] on button "Save Changes" at bounding box center [1030, 339] width 111 height 30
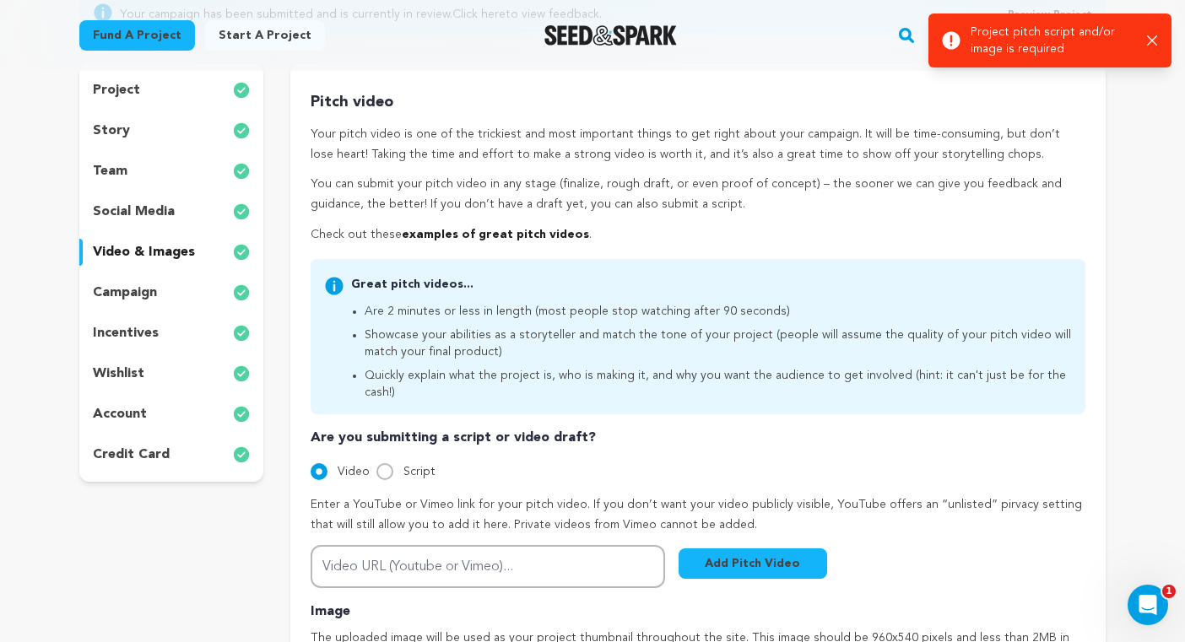
scroll to position [0, 0]
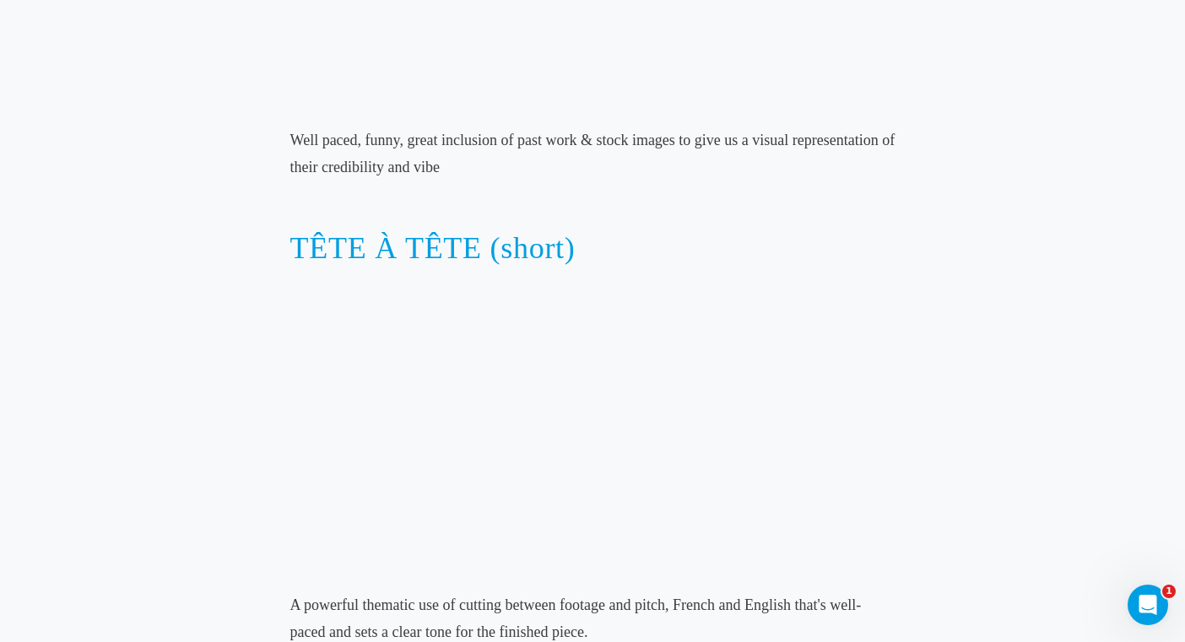
scroll to position [3040, 0]
